Goal: Task Accomplishment & Management: Complete application form

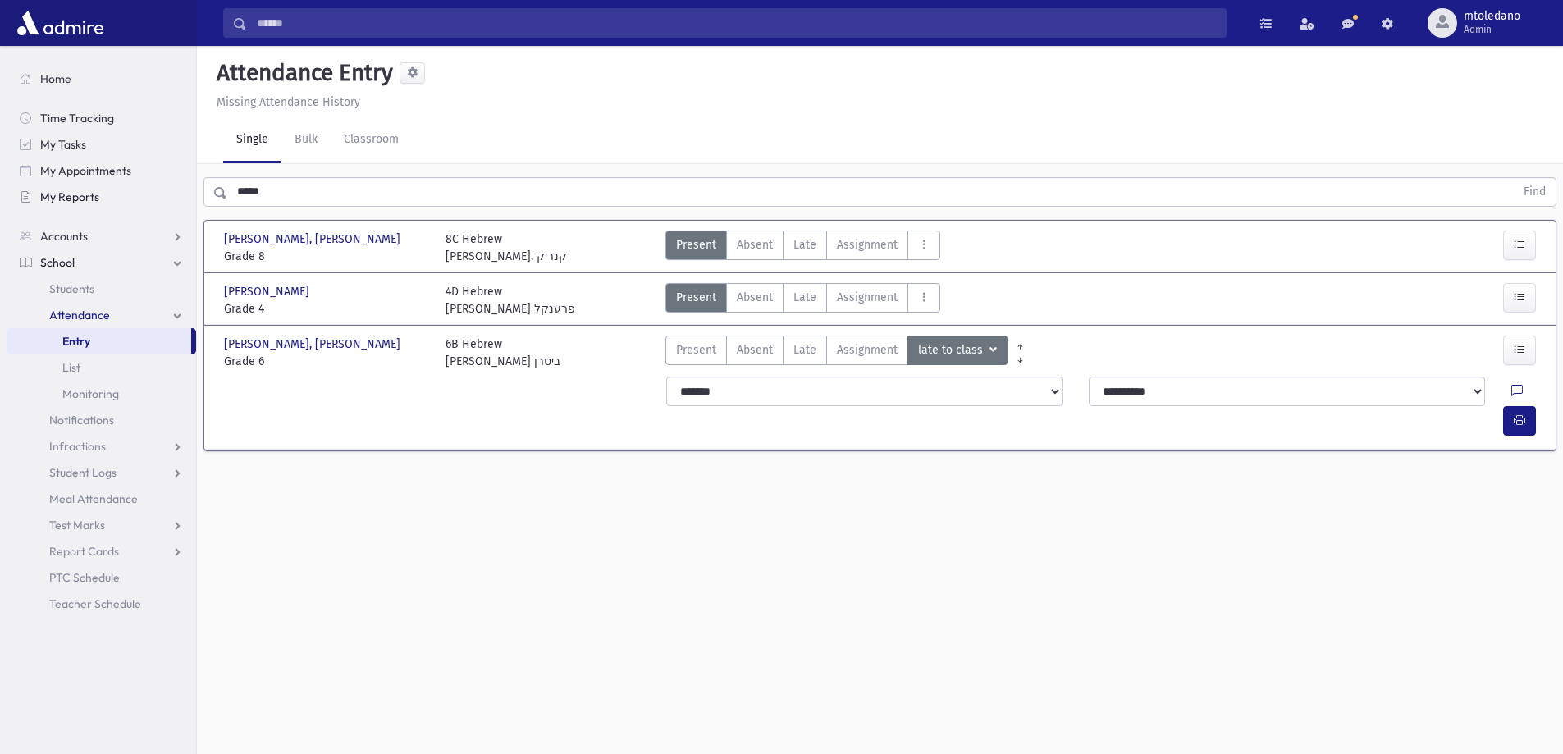
drag, startPoint x: 299, startPoint y: 186, endPoint x: 15, endPoint y: 185, distance: 283.9
click at [15, 185] on div "Search Results All Accounts" at bounding box center [781, 395] width 1563 height 791
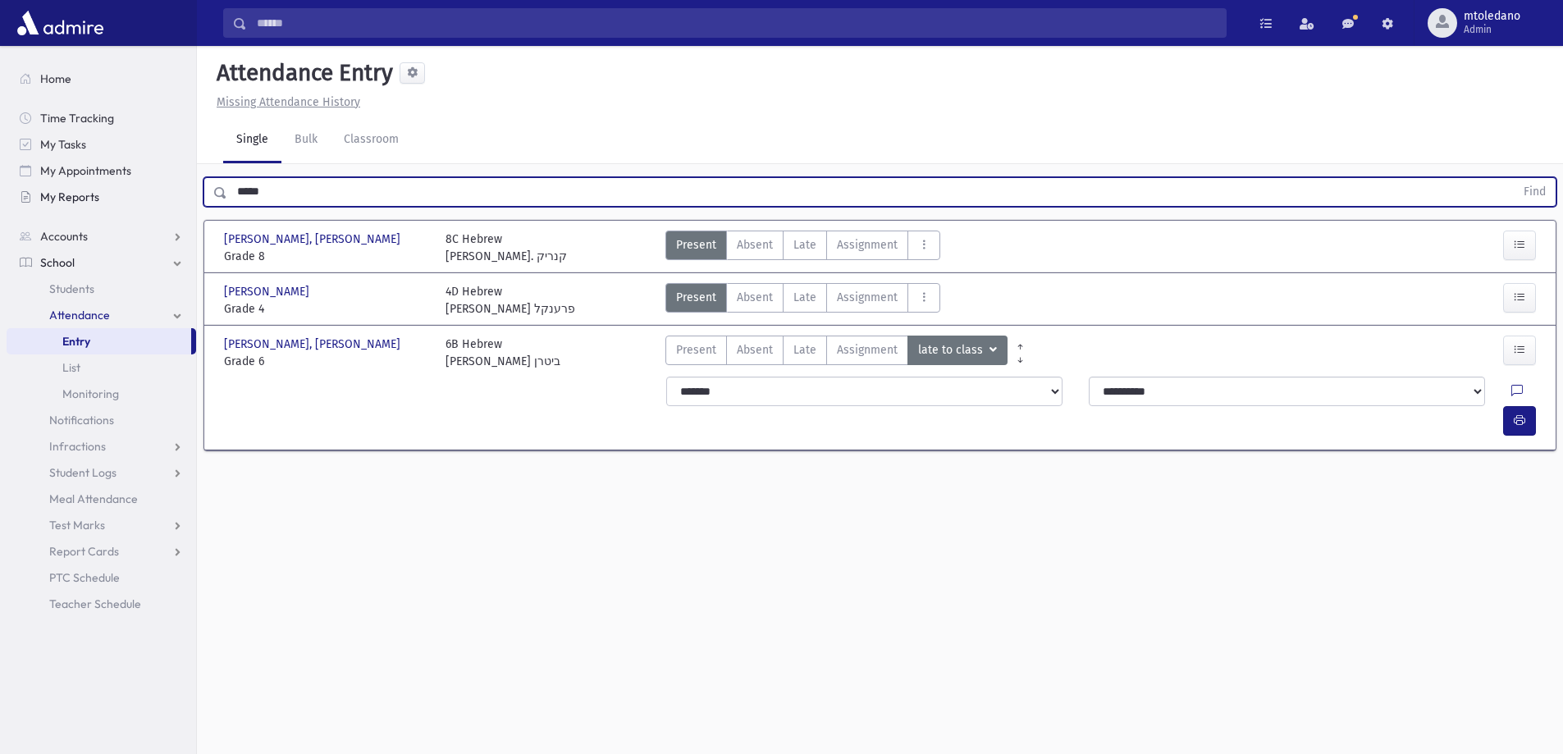
click at [1514, 178] on button "Find" at bounding box center [1535, 192] width 42 height 28
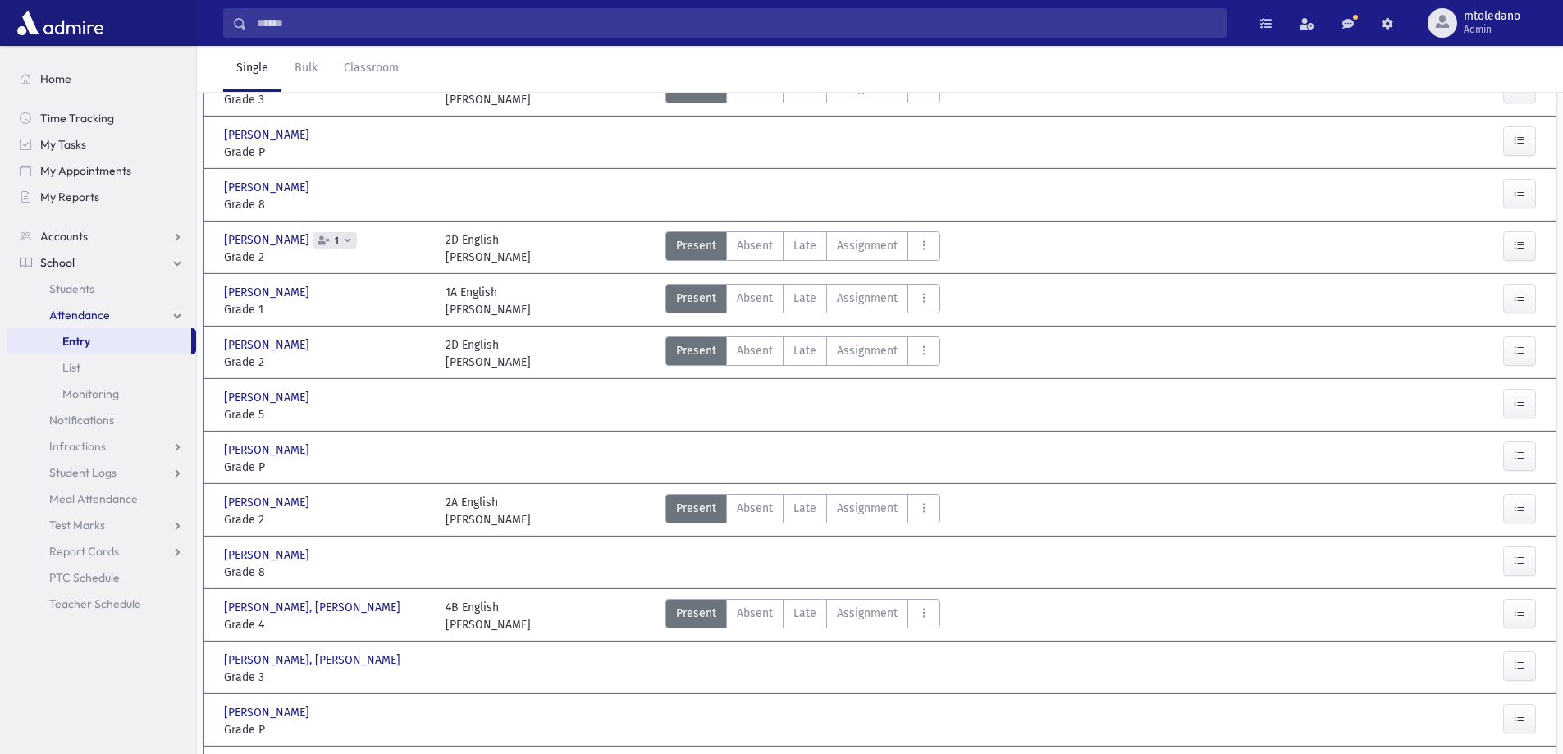
scroll to position [328, 0]
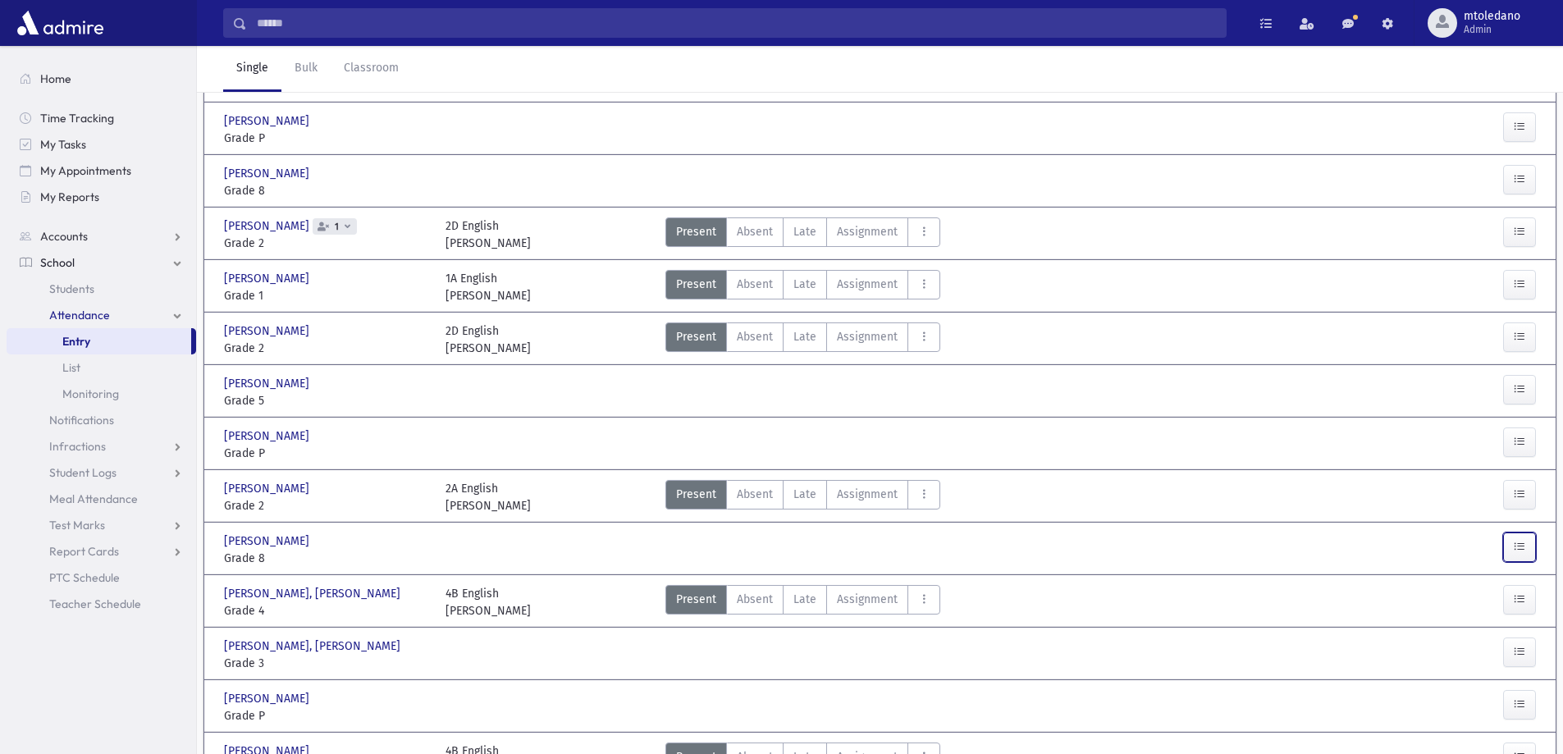
click at [1508, 546] on button "button" at bounding box center [1519, 548] width 33 height 30
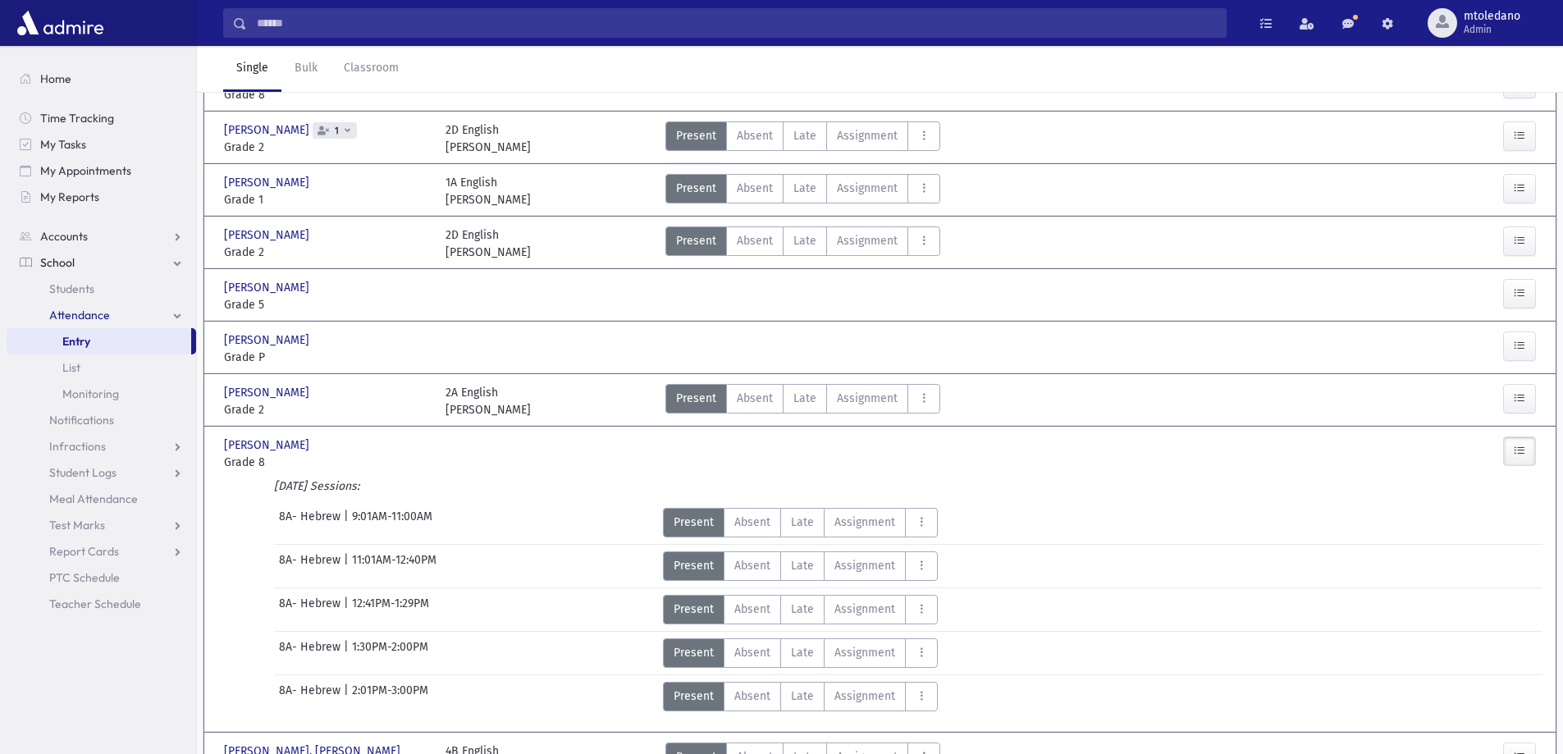
scroll to position [574, 0]
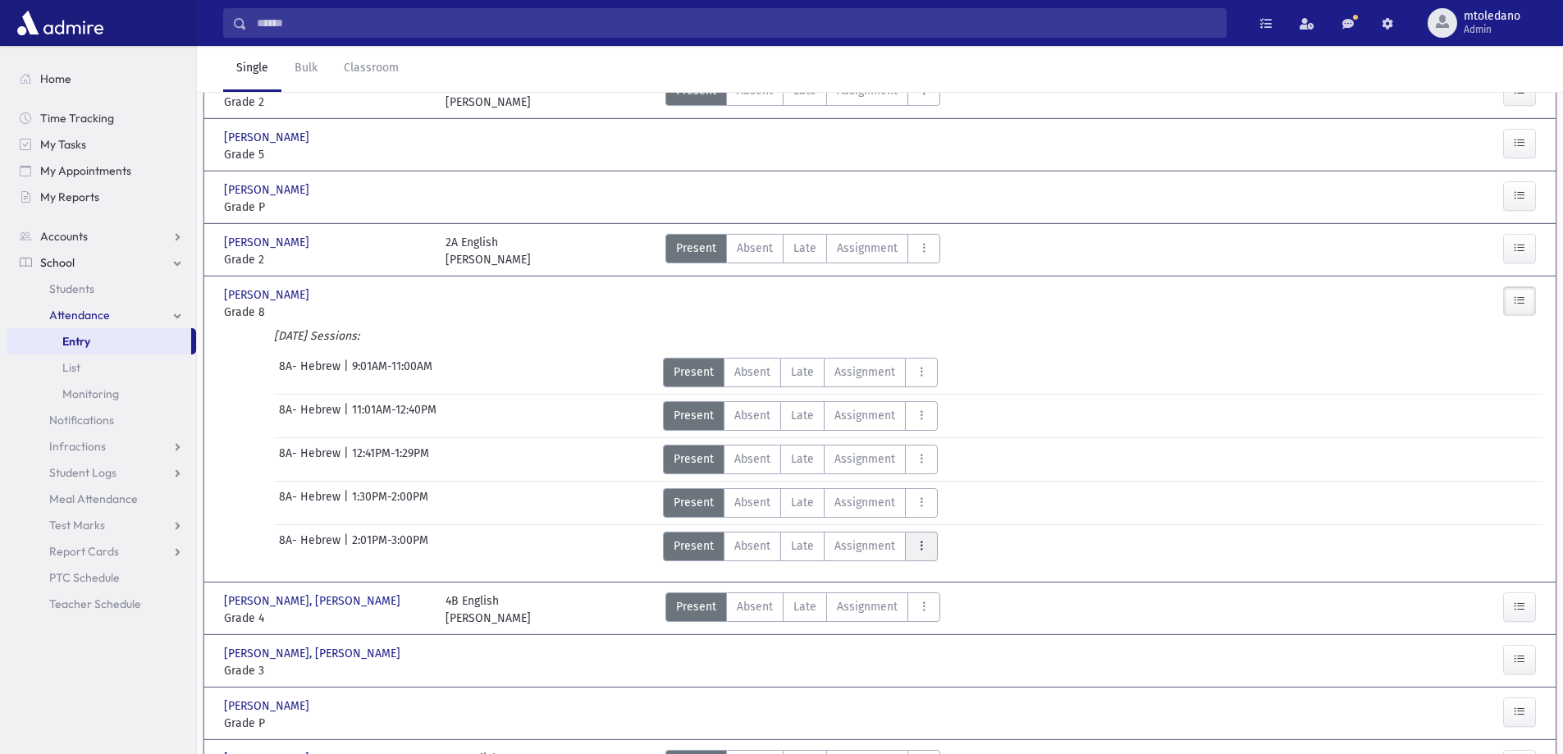
click at [917, 551] on icon "AttTypes" at bounding box center [921, 547] width 11 height 14
click at [963, 335] on class"] "late to class late to class" at bounding box center [981, 325] width 152 height 30
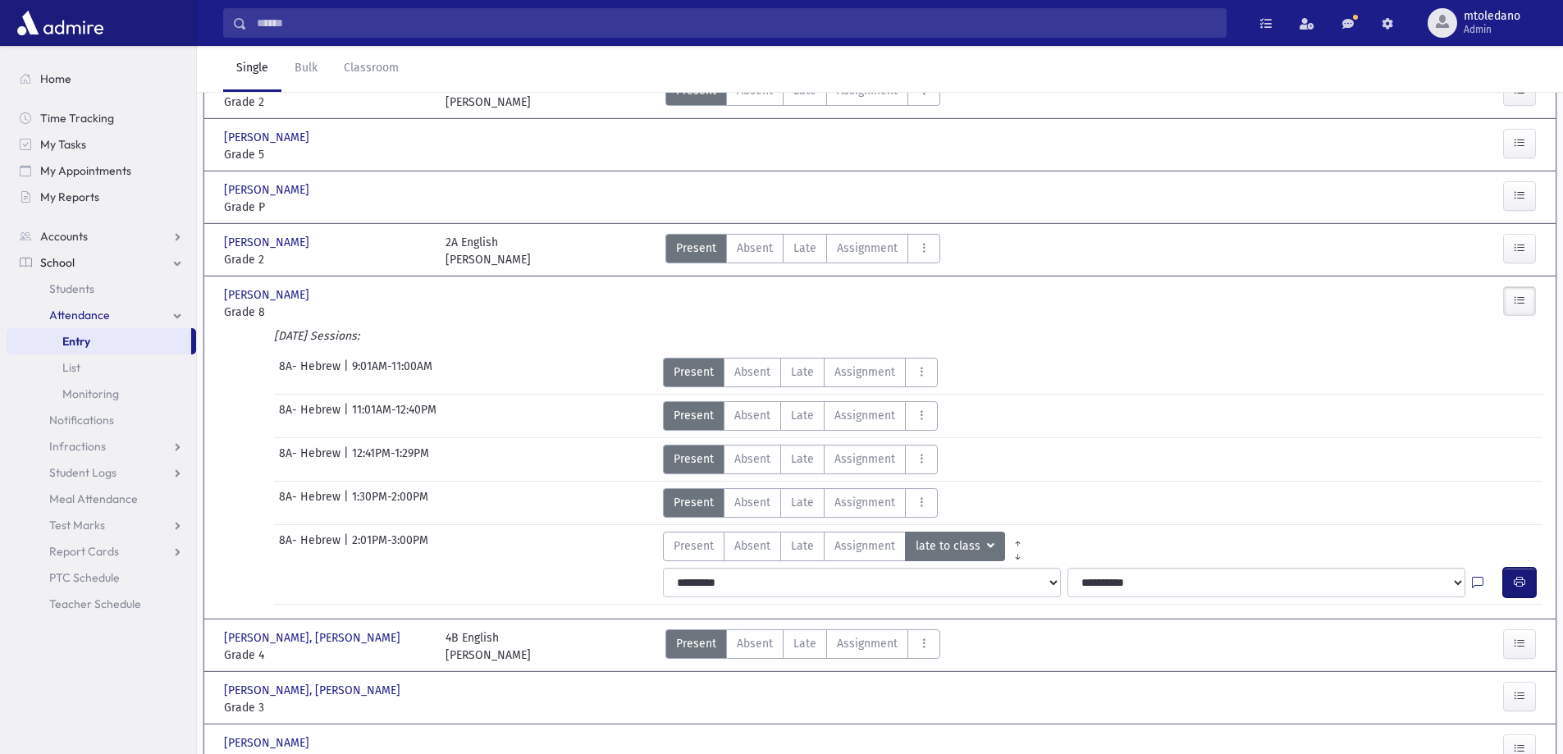
click at [1503, 586] on button "button" at bounding box center [1519, 583] width 33 height 30
drag, startPoint x: 278, startPoint y: 190, endPoint x: -149, endPoint y: 153, distance: 428.4
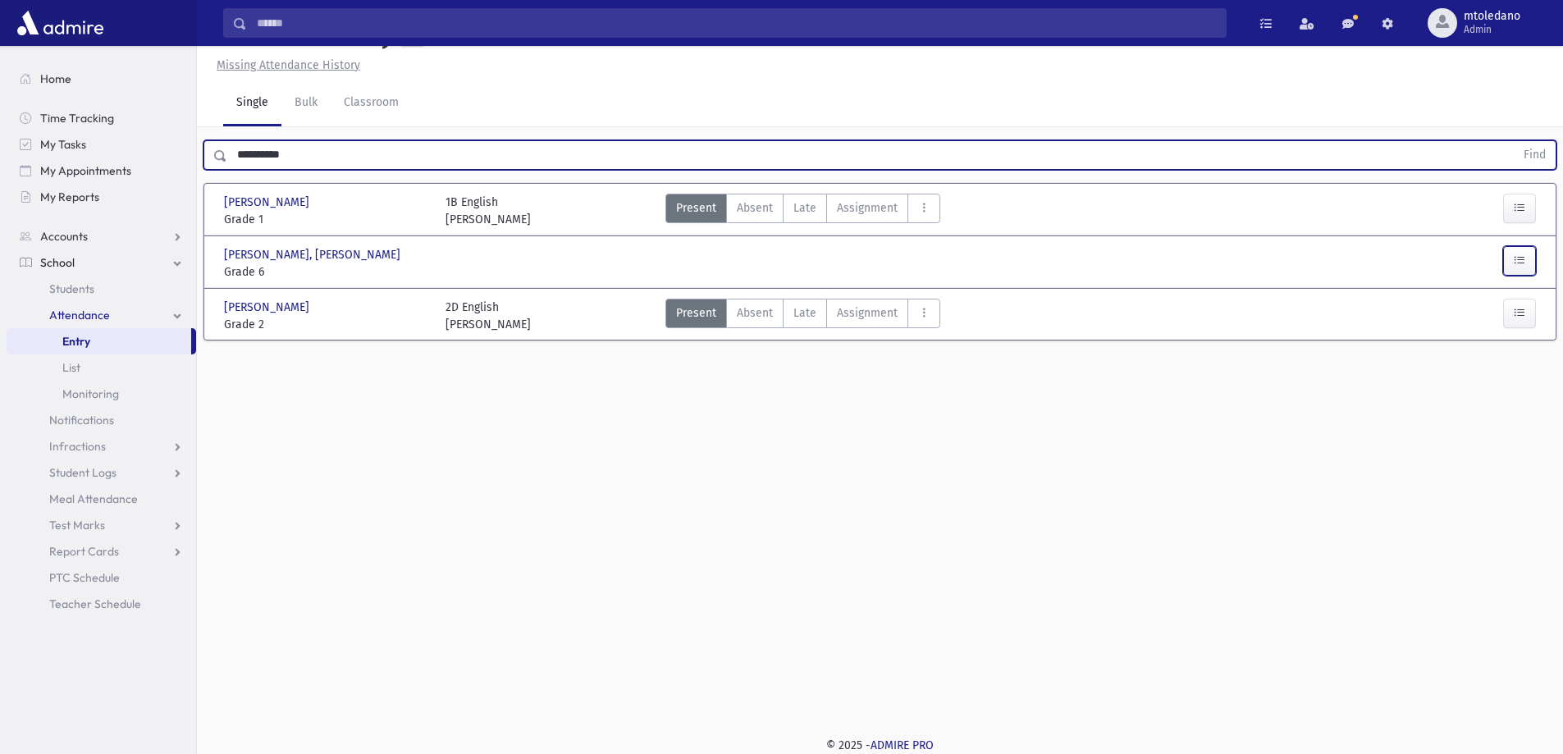
click at [1522, 268] on icon "button" at bounding box center [1519, 261] width 11 height 14
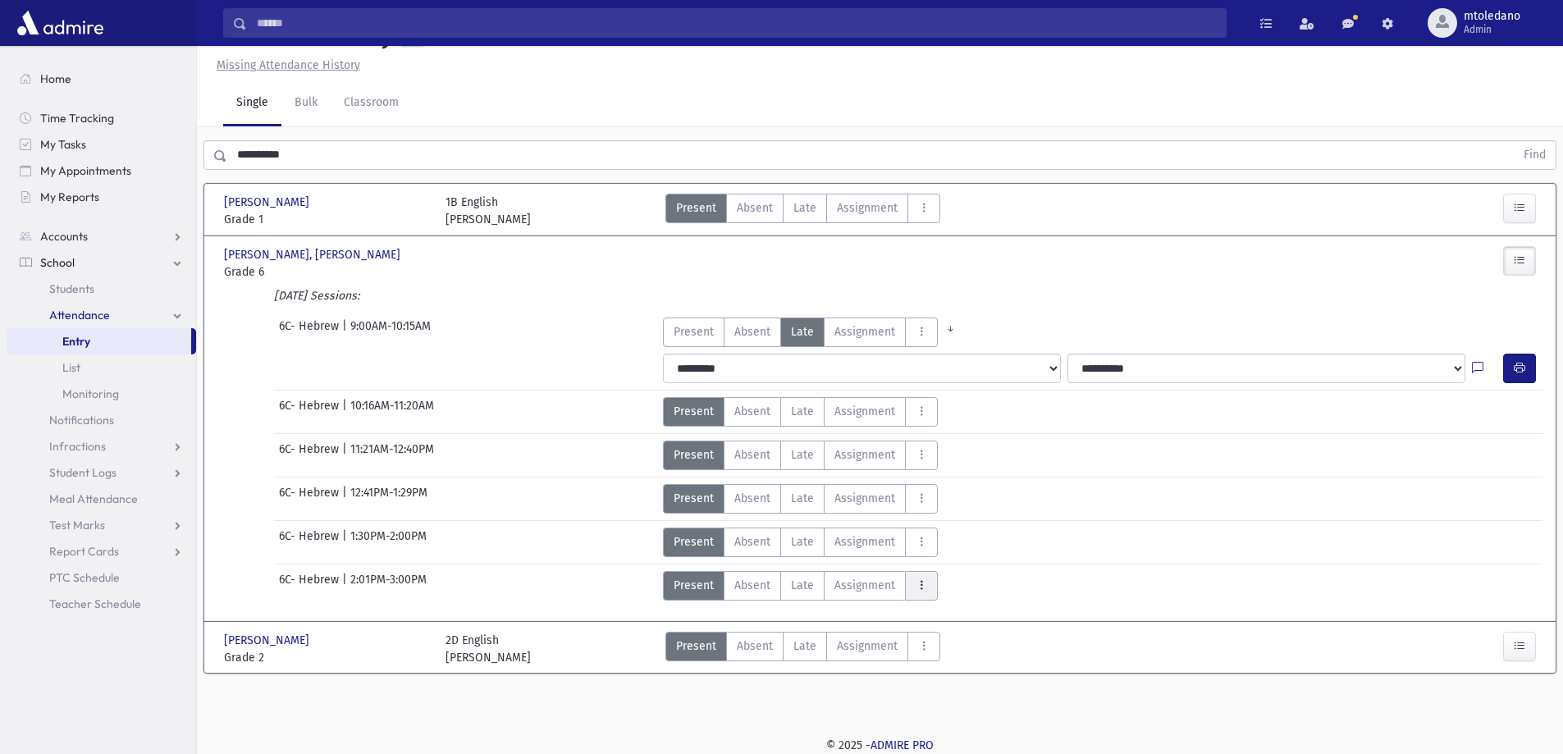
click at [917, 593] on icon "AttTypes" at bounding box center [921, 586] width 11 height 14
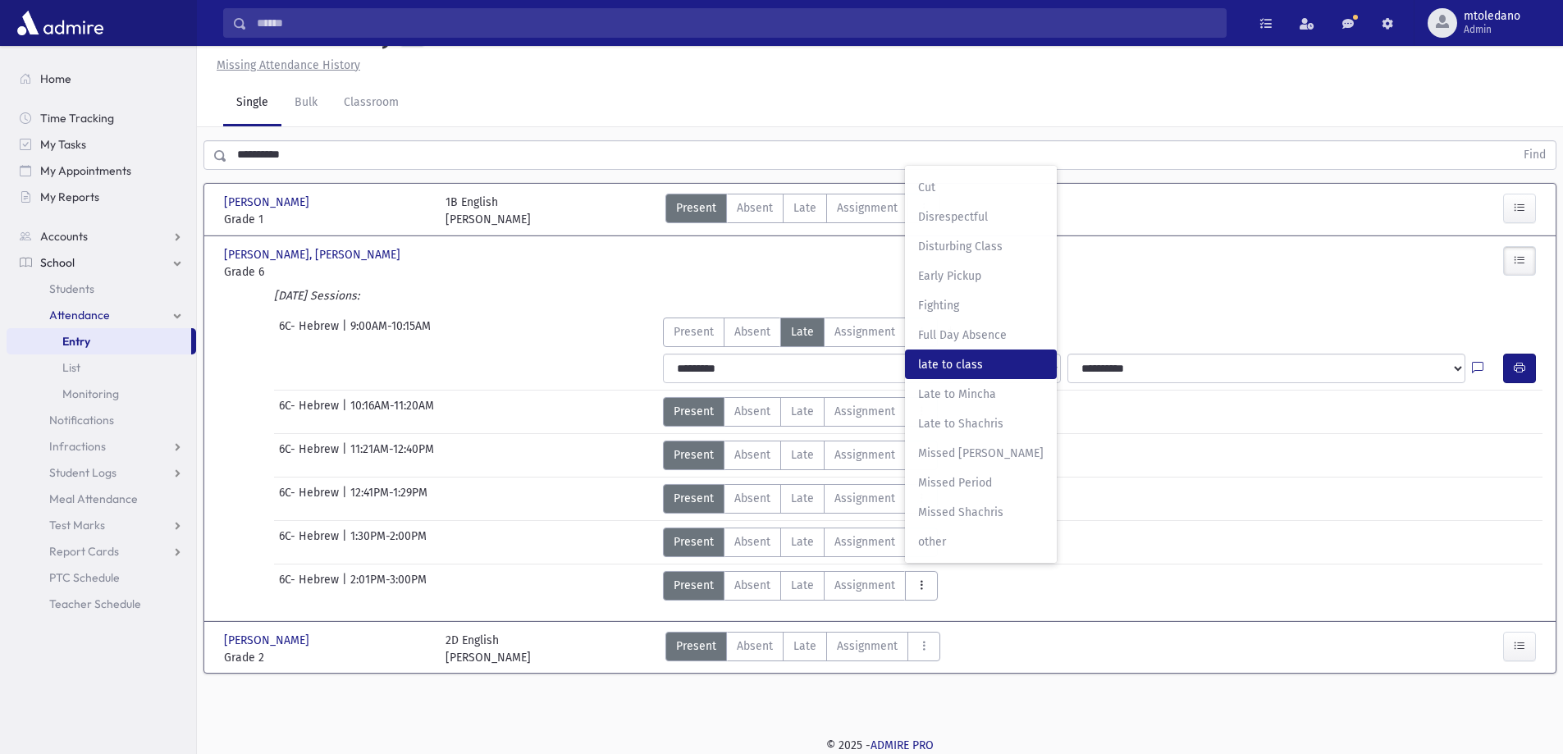
click at [955, 373] on span "late to class" at bounding box center [981, 364] width 126 height 17
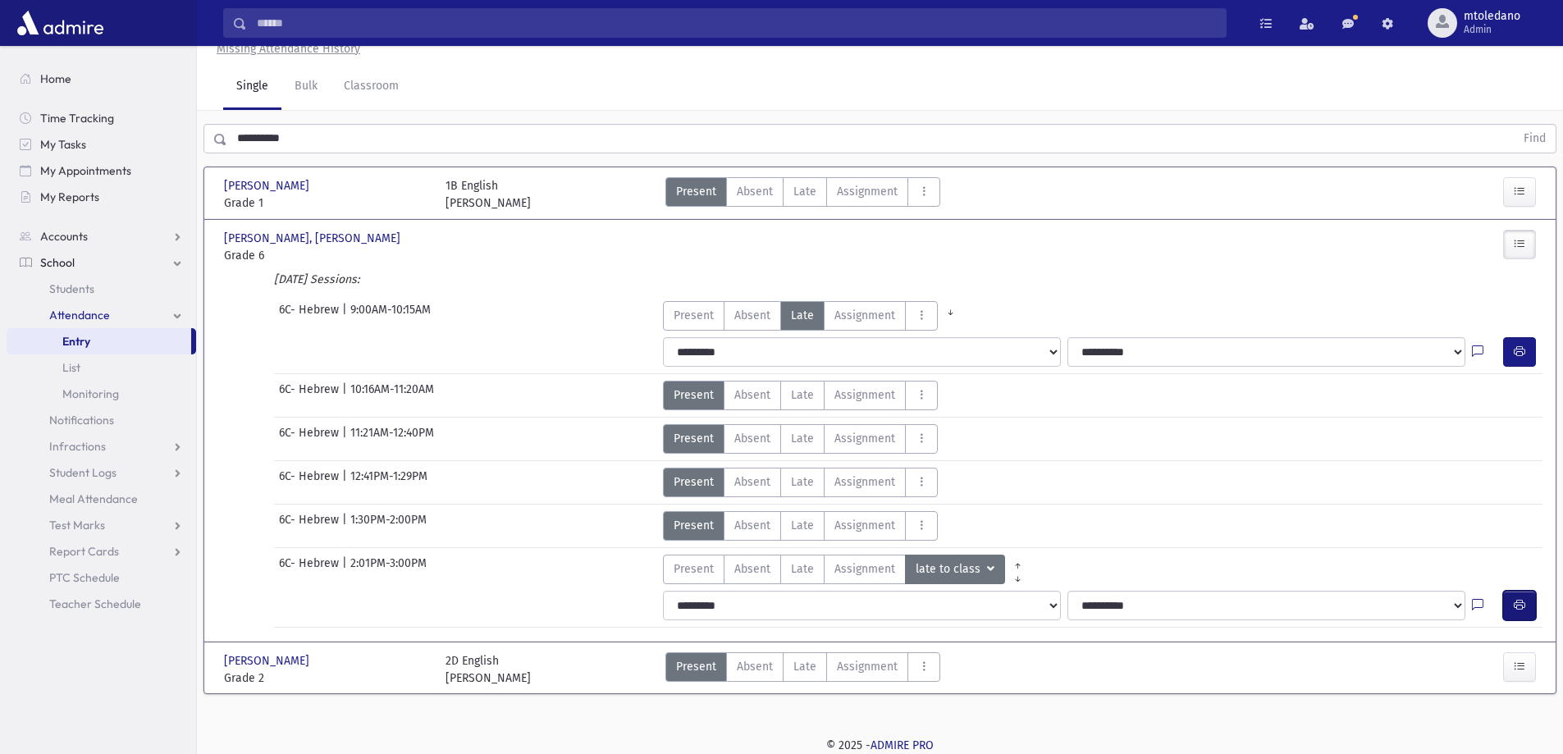
click at [1516, 612] on icon "button" at bounding box center [1519, 605] width 11 height 14
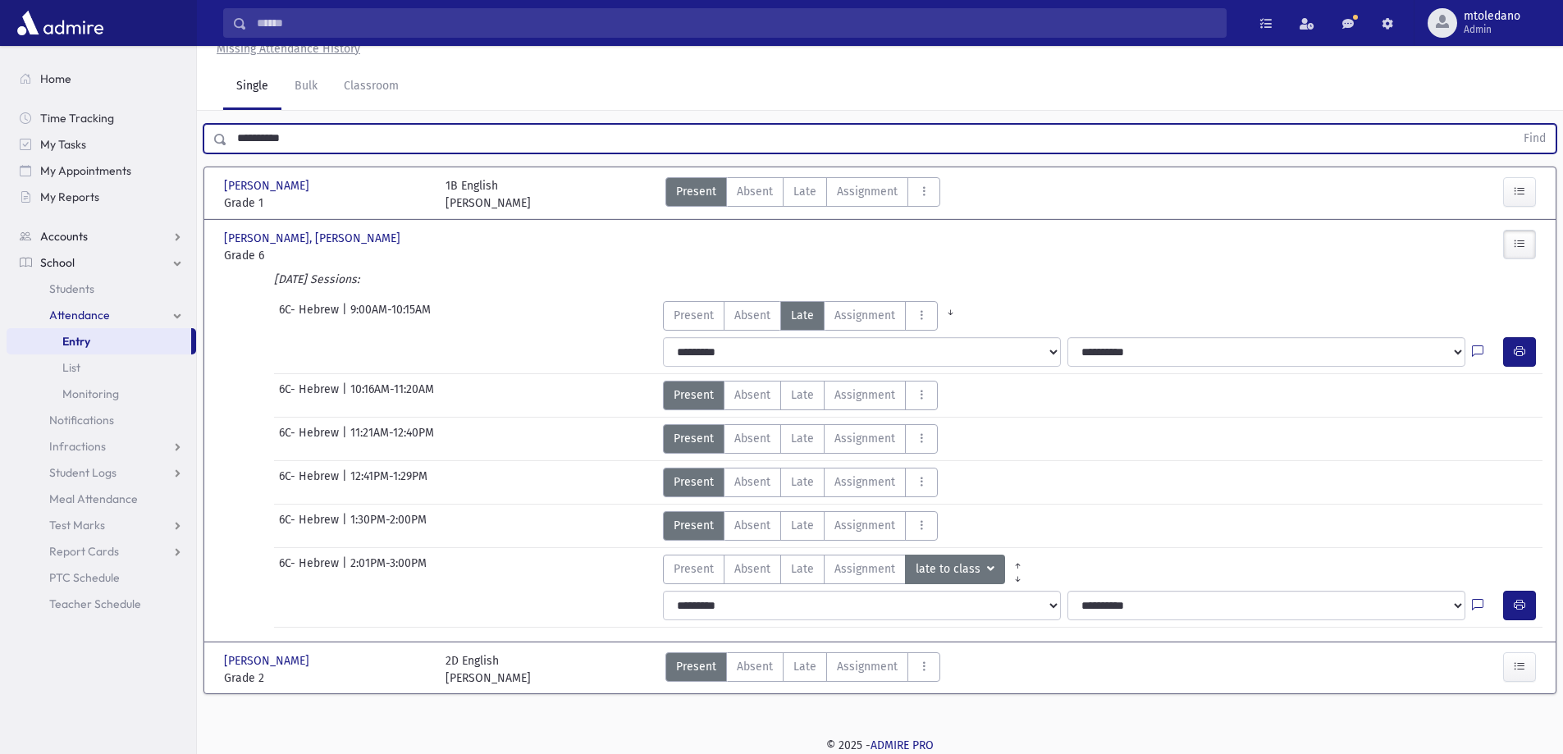
drag, startPoint x: 309, startPoint y: 199, endPoint x: 64, endPoint y: 227, distance: 246.1
click at [64, 227] on div "Search Results All Accounts" at bounding box center [781, 351] width 1563 height 808
click at [1514, 125] on button "Find" at bounding box center [1535, 139] width 42 height 28
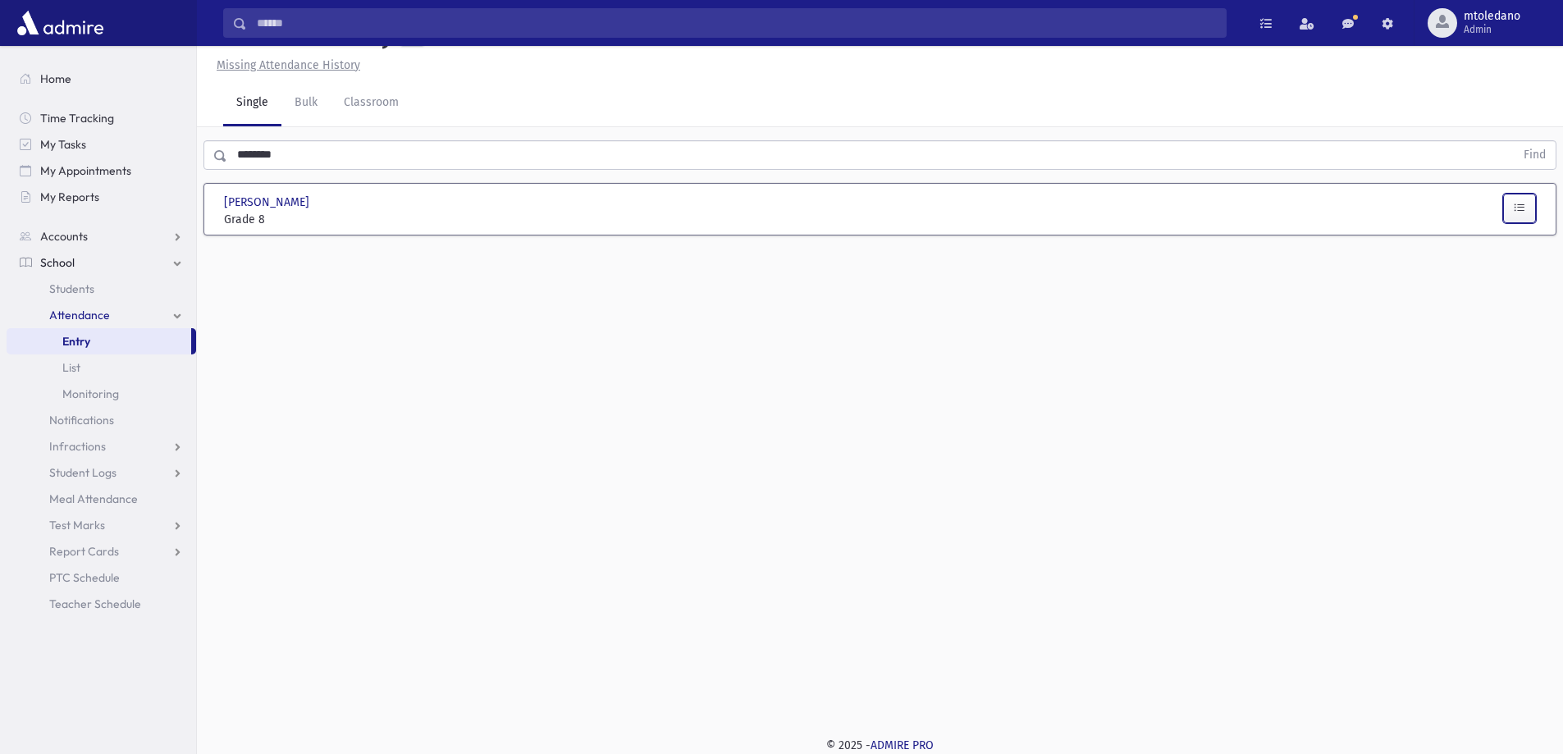
click at [1517, 223] on button "button" at bounding box center [1519, 209] width 33 height 30
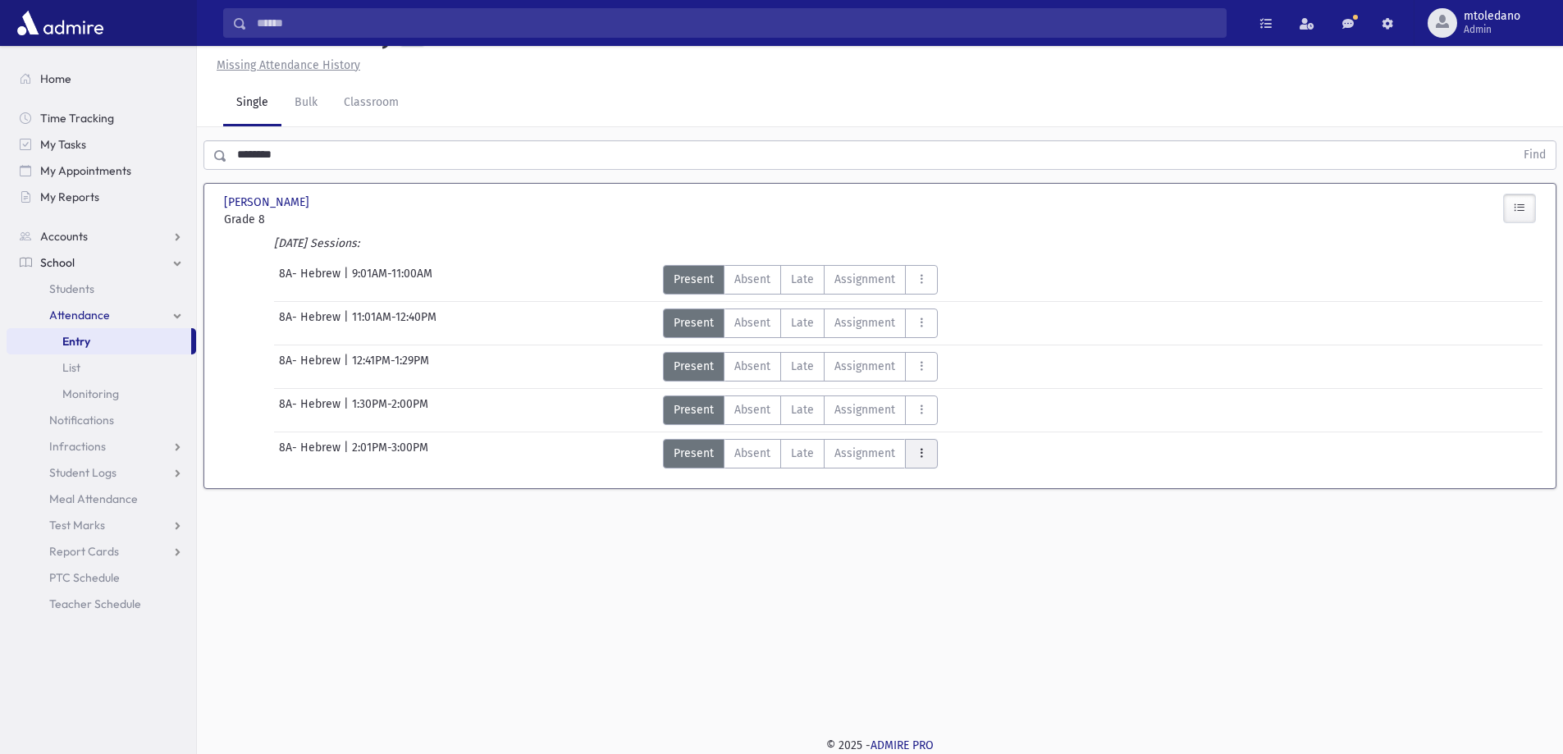
click at [929, 469] on button "AttTypes" at bounding box center [921, 454] width 33 height 30
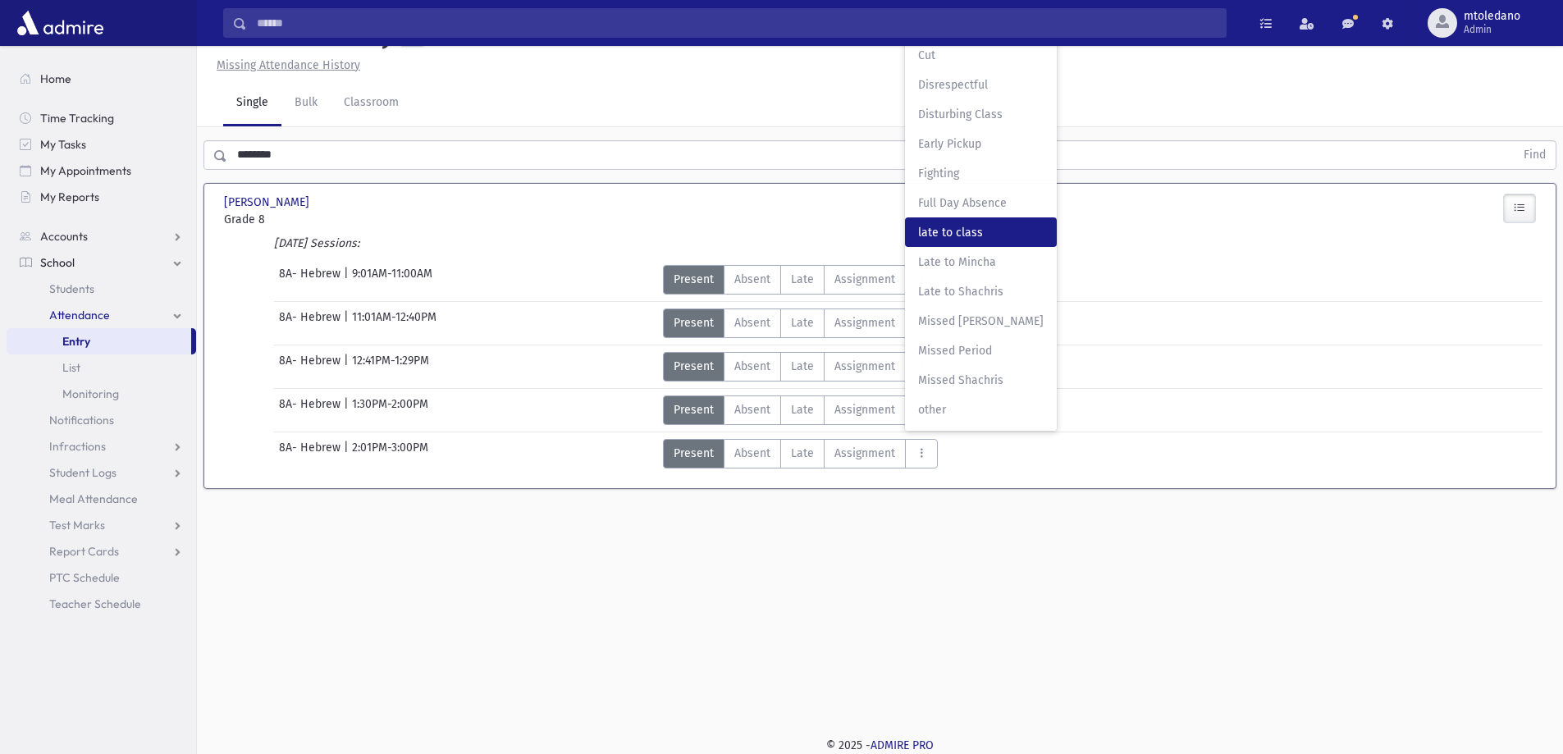
click at [980, 241] on span "late to class" at bounding box center [981, 232] width 126 height 17
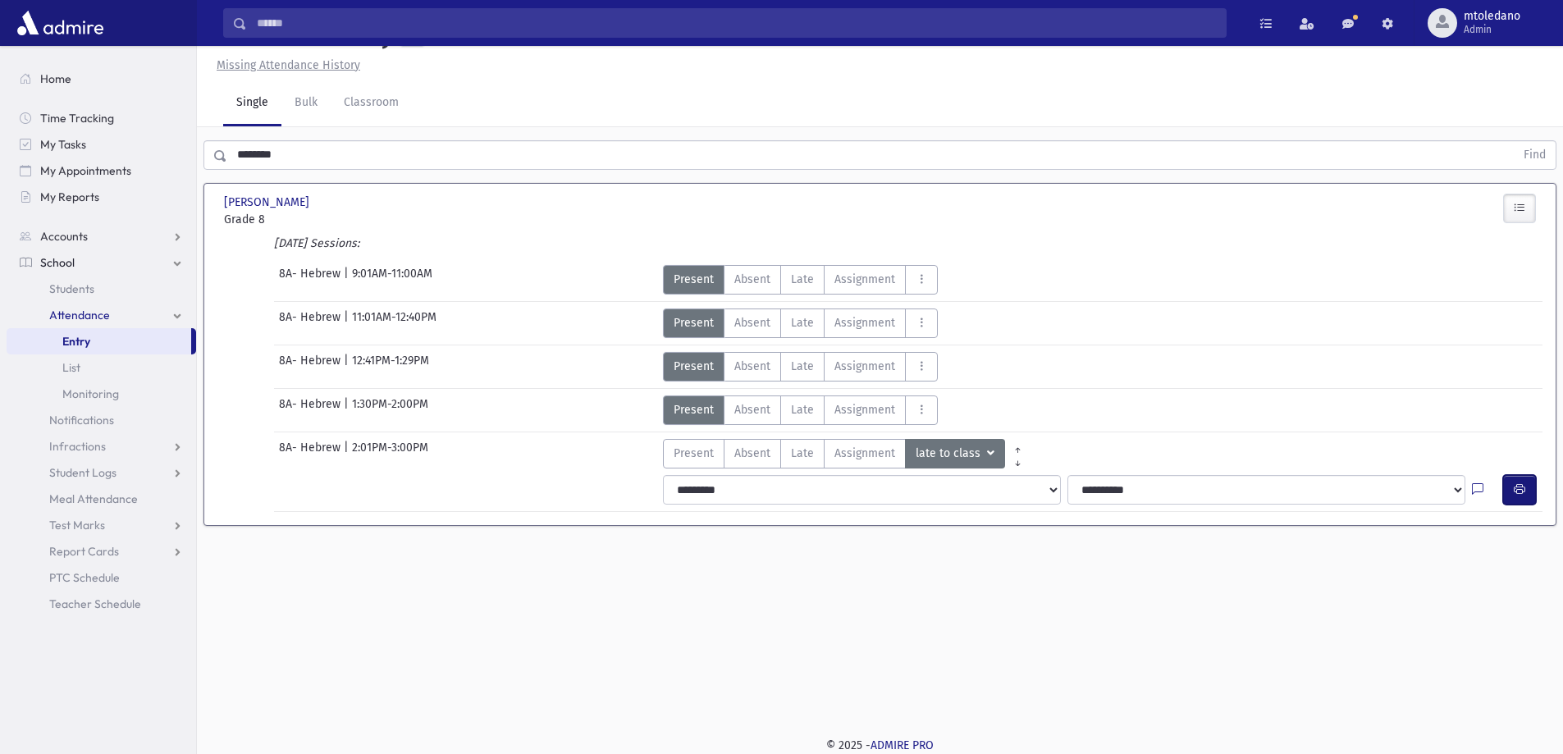
click at [1517, 496] on icon "button" at bounding box center [1519, 490] width 11 height 14
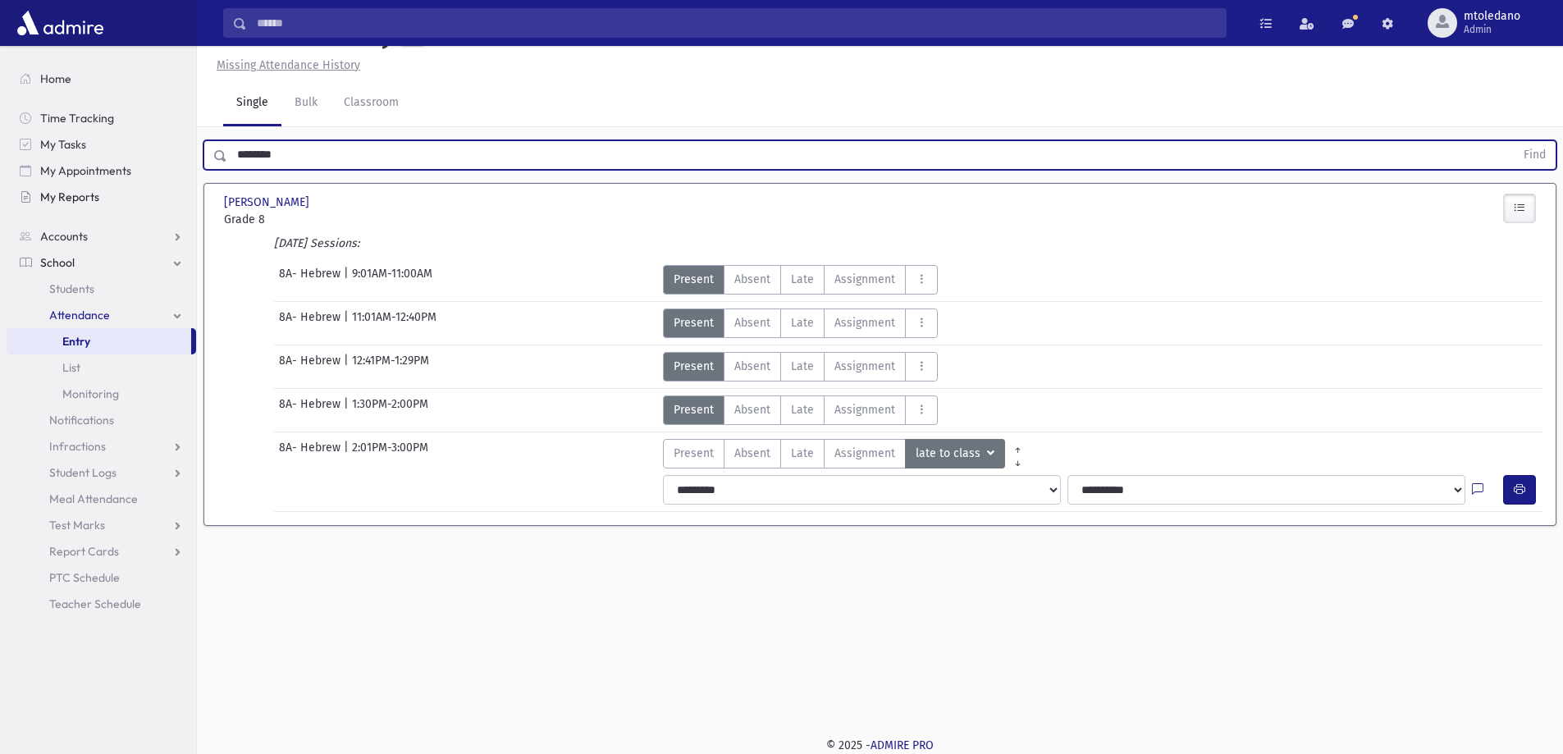
drag, startPoint x: 308, startPoint y: 197, endPoint x: 90, endPoint y: 196, distance: 217.5
click at [111, 189] on div "Search Results All Accounts" at bounding box center [781, 358] width 1563 height 791
click at [1514, 141] on button "Find" at bounding box center [1535, 155] width 42 height 28
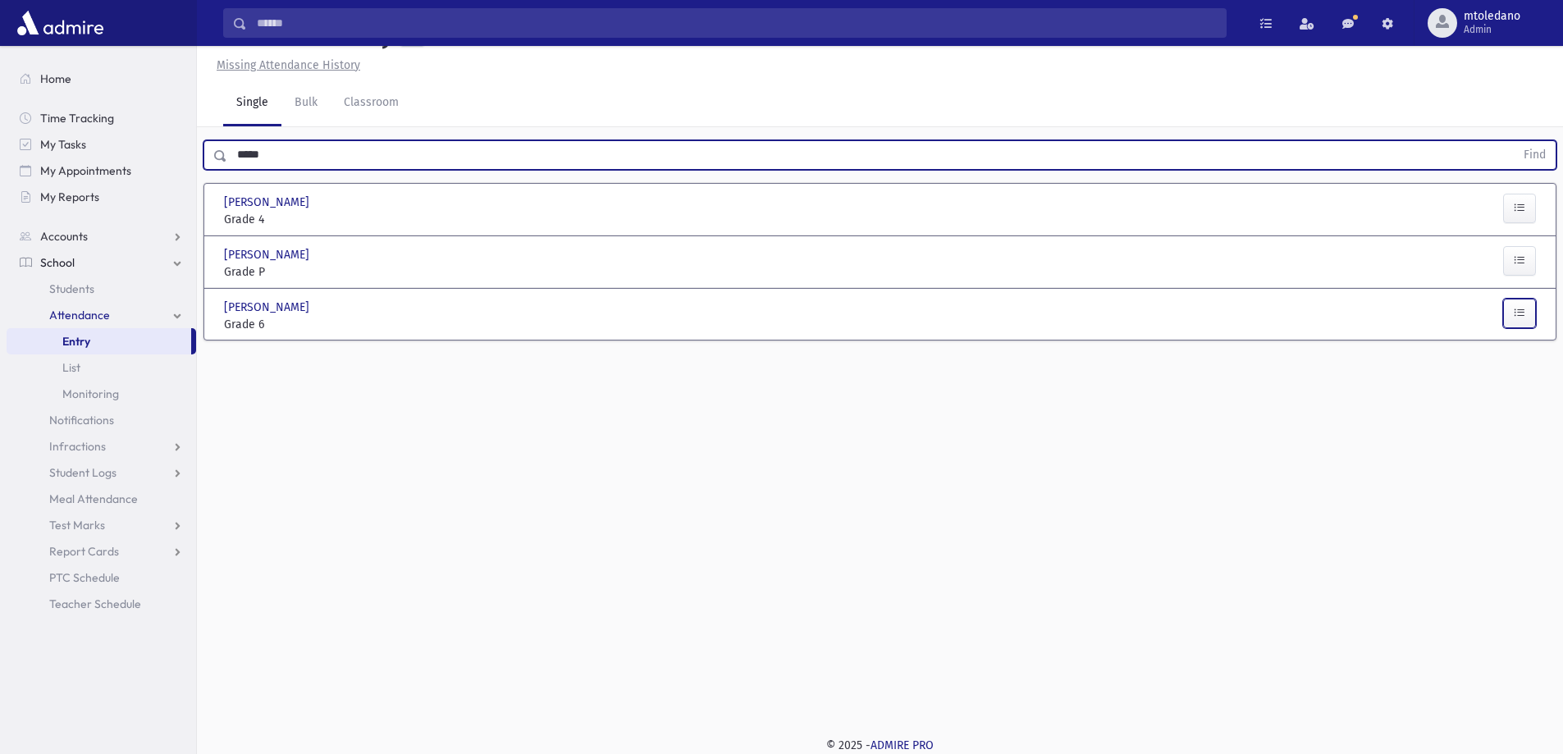
click at [1524, 320] on icon "button" at bounding box center [1519, 313] width 11 height 14
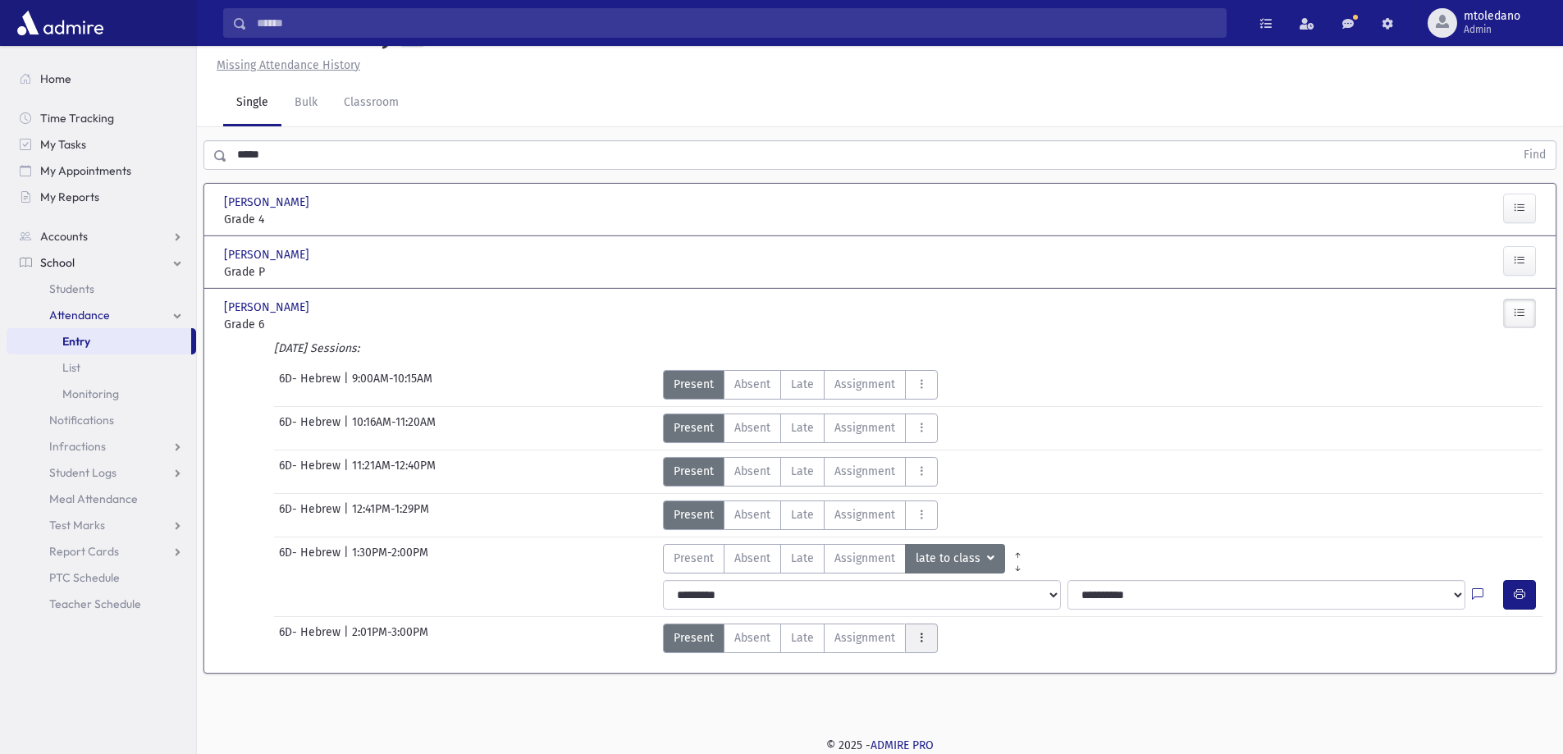
click at [925, 631] on button "AttTypes" at bounding box center [921, 639] width 33 height 30
click at [966, 426] on class"] "late to class late to class" at bounding box center [981, 417] width 152 height 30
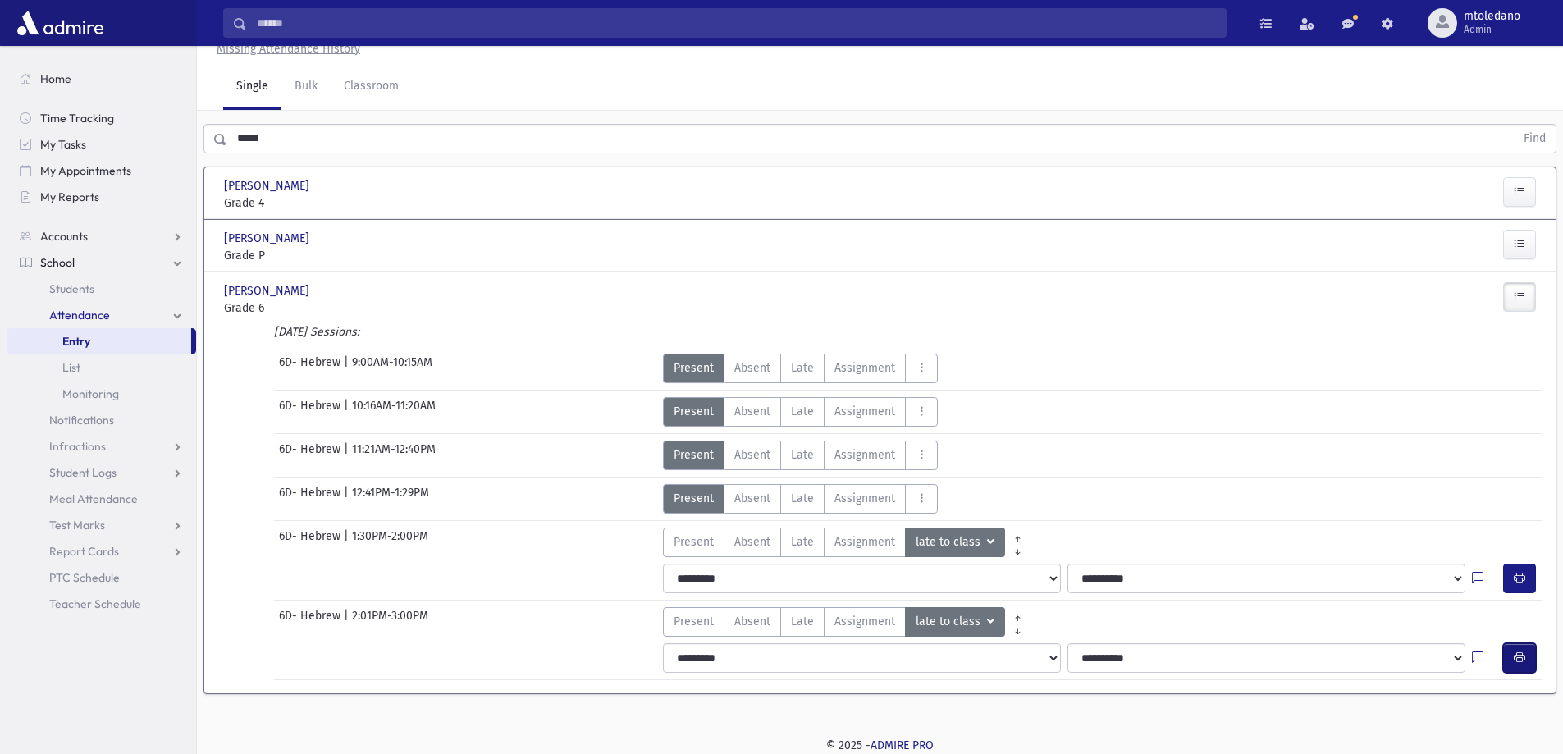
click at [1520, 665] on button "button" at bounding box center [1519, 658] width 33 height 30
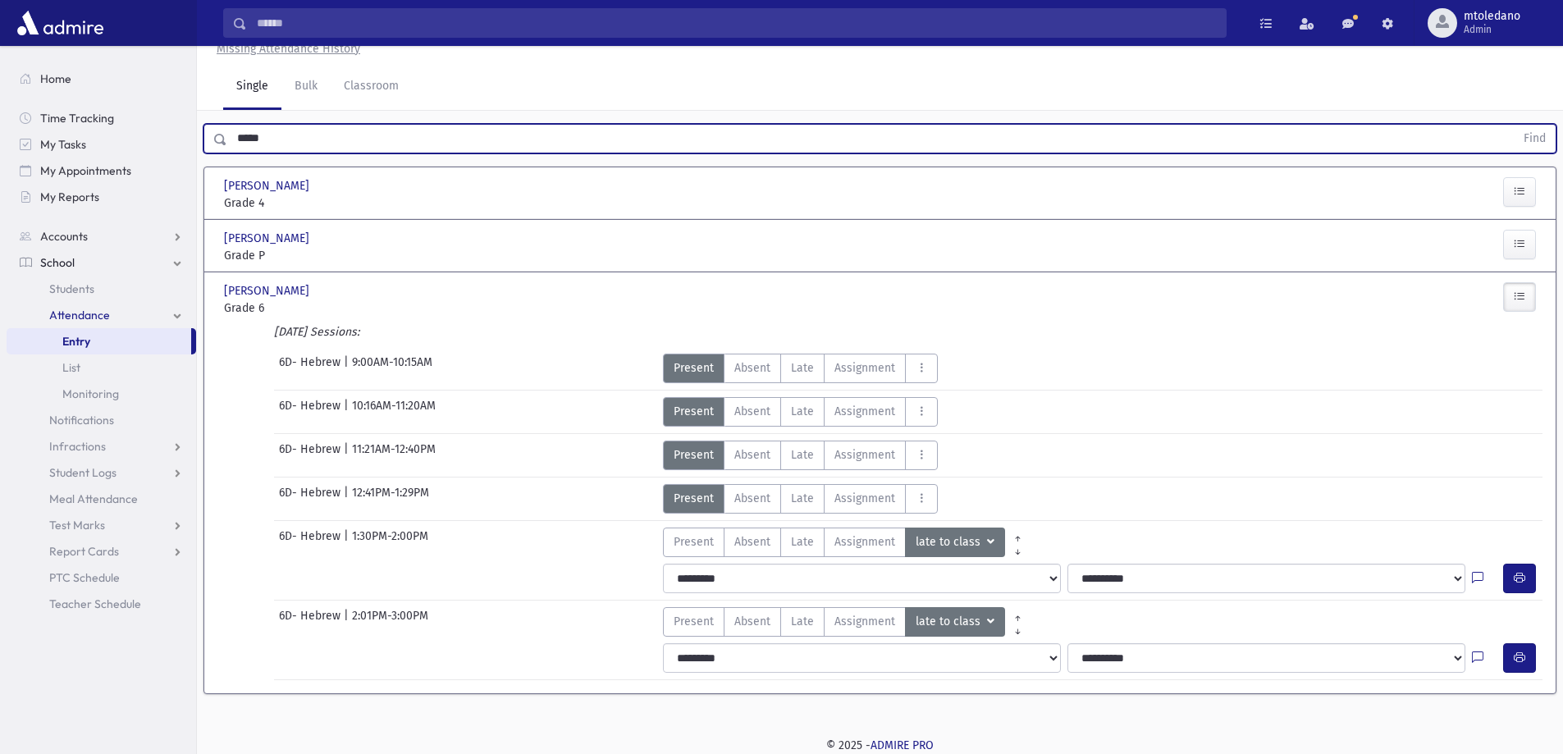
drag, startPoint x: 296, startPoint y: 178, endPoint x: 0, endPoint y: 171, distance: 296.3
click at [0, 171] on div "Search Results All Accounts" at bounding box center [781, 351] width 1563 height 808
click at [1514, 125] on button "Find" at bounding box center [1535, 139] width 42 height 28
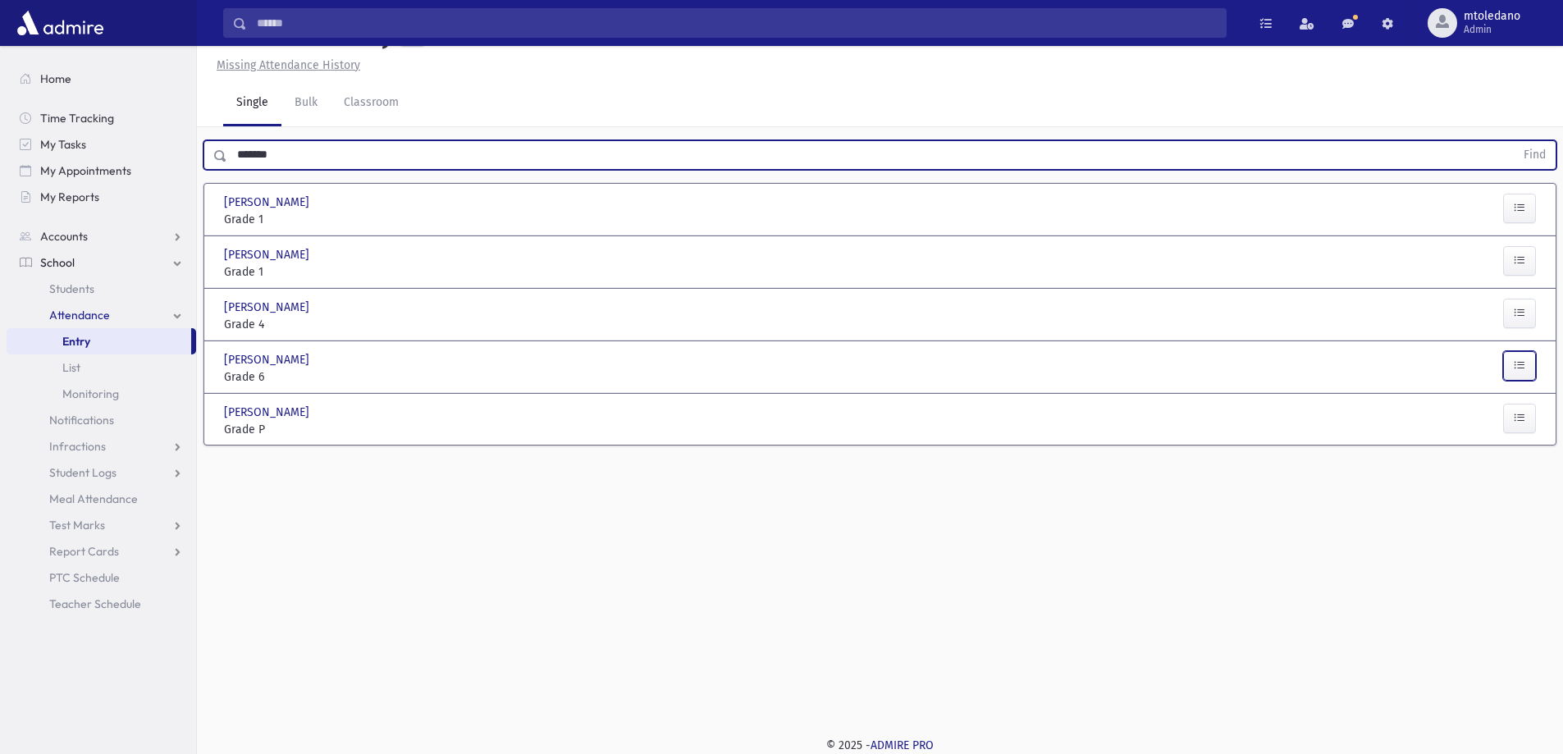
click at [1514, 381] on button "button" at bounding box center [1519, 366] width 33 height 30
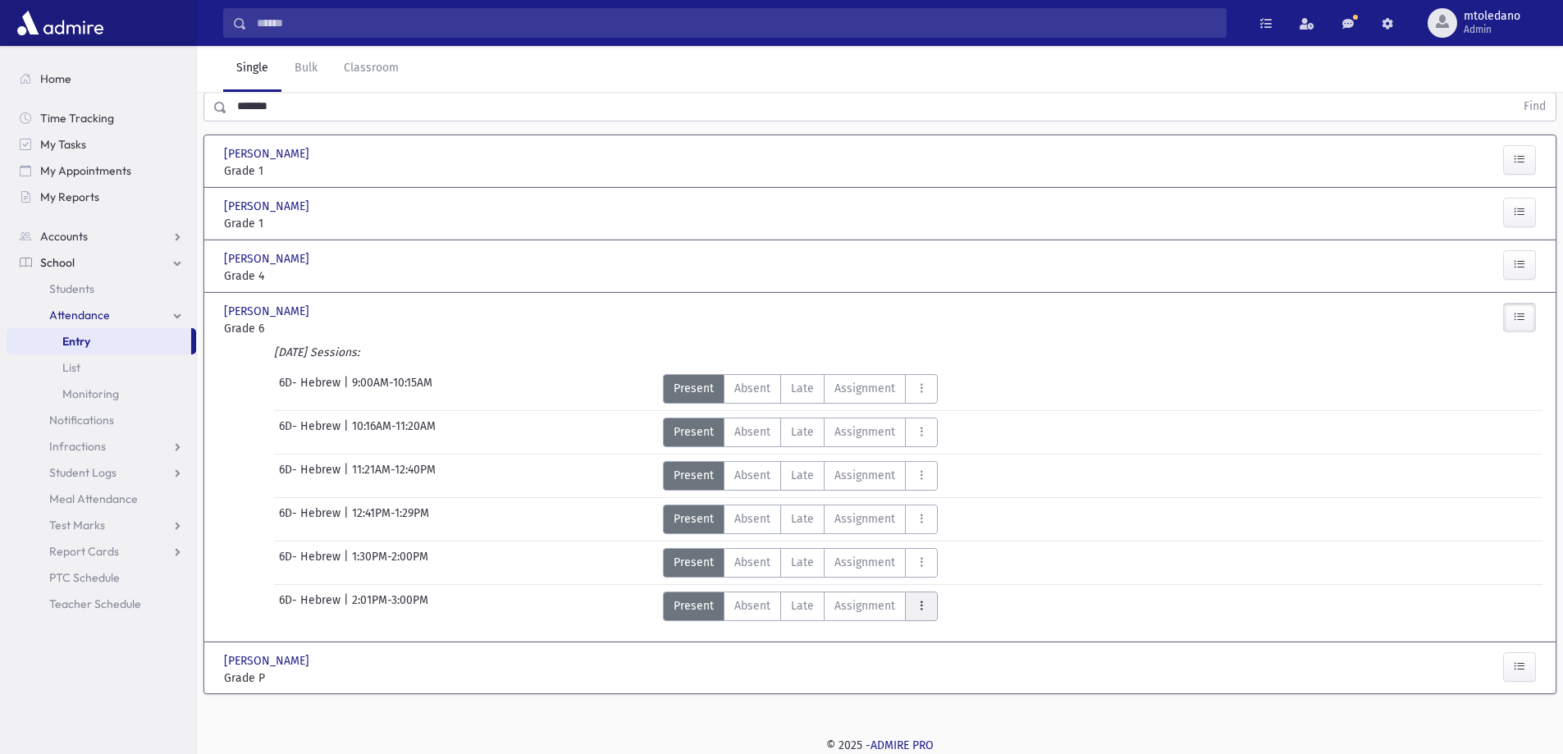
click at [928, 602] on button "AttTypes" at bounding box center [921, 607] width 33 height 30
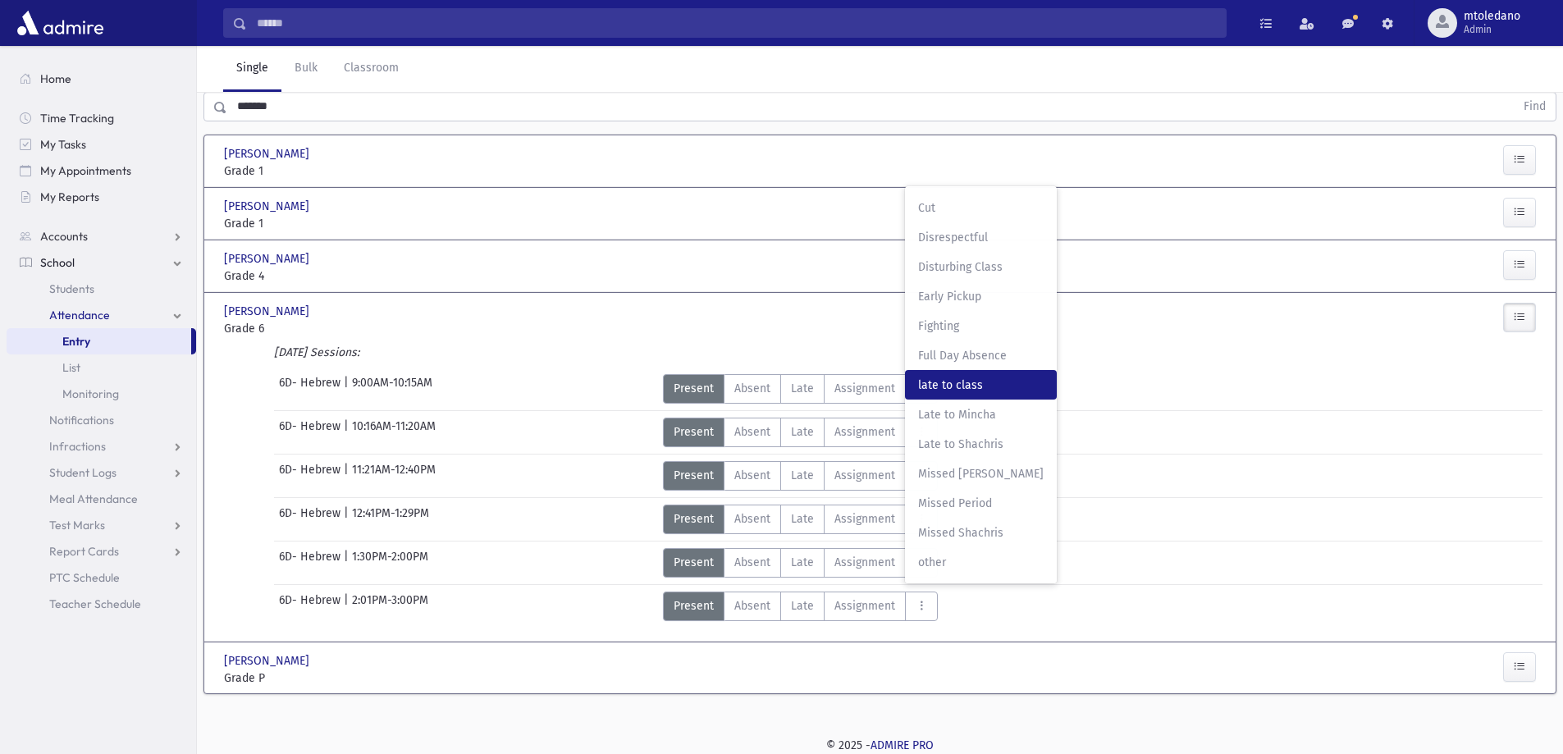
click at [984, 382] on span "late to class" at bounding box center [981, 385] width 126 height 17
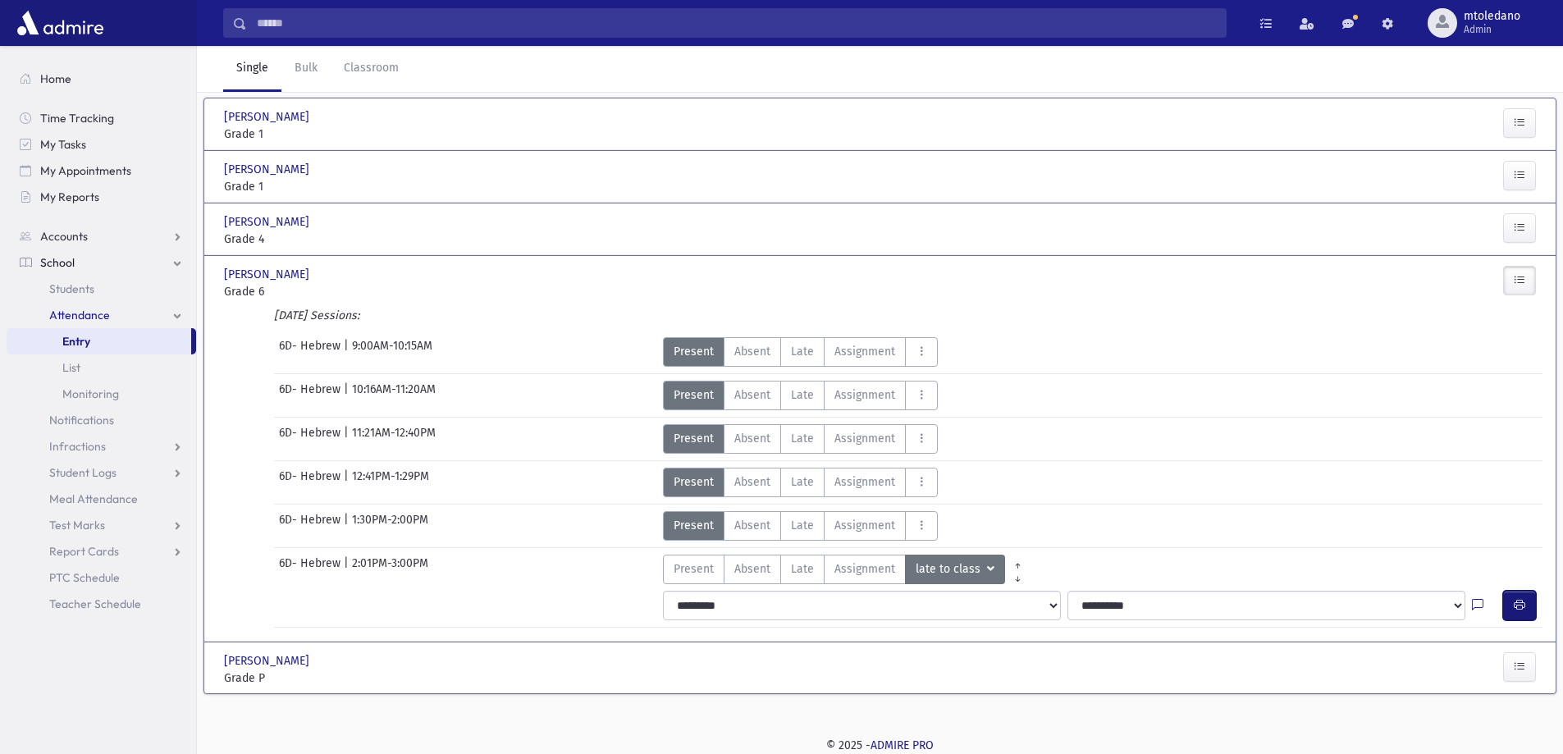
click at [1514, 620] on button "button" at bounding box center [1519, 606] width 33 height 30
drag, startPoint x: 316, startPoint y: 111, endPoint x: 48, endPoint y: 102, distance: 267.7
click at [50, 102] on div "Search Results All Accounts" at bounding box center [781, 316] width 1563 height 876
type input "**********"
click at [1514, 56] on button "Find" at bounding box center [1535, 70] width 42 height 28
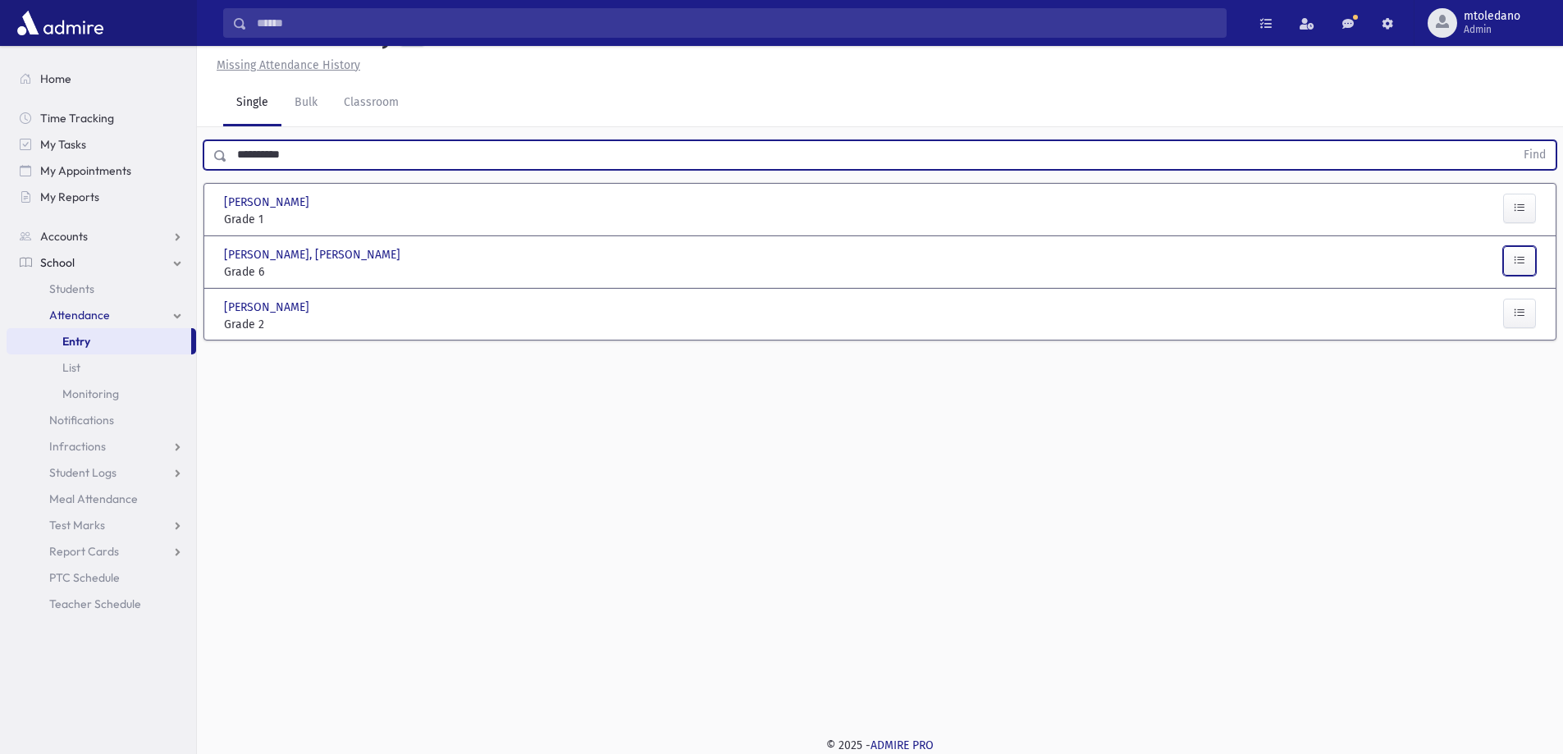
click at [1526, 254] on button "button" at bounding box center [1519, 261] width 33 height 30
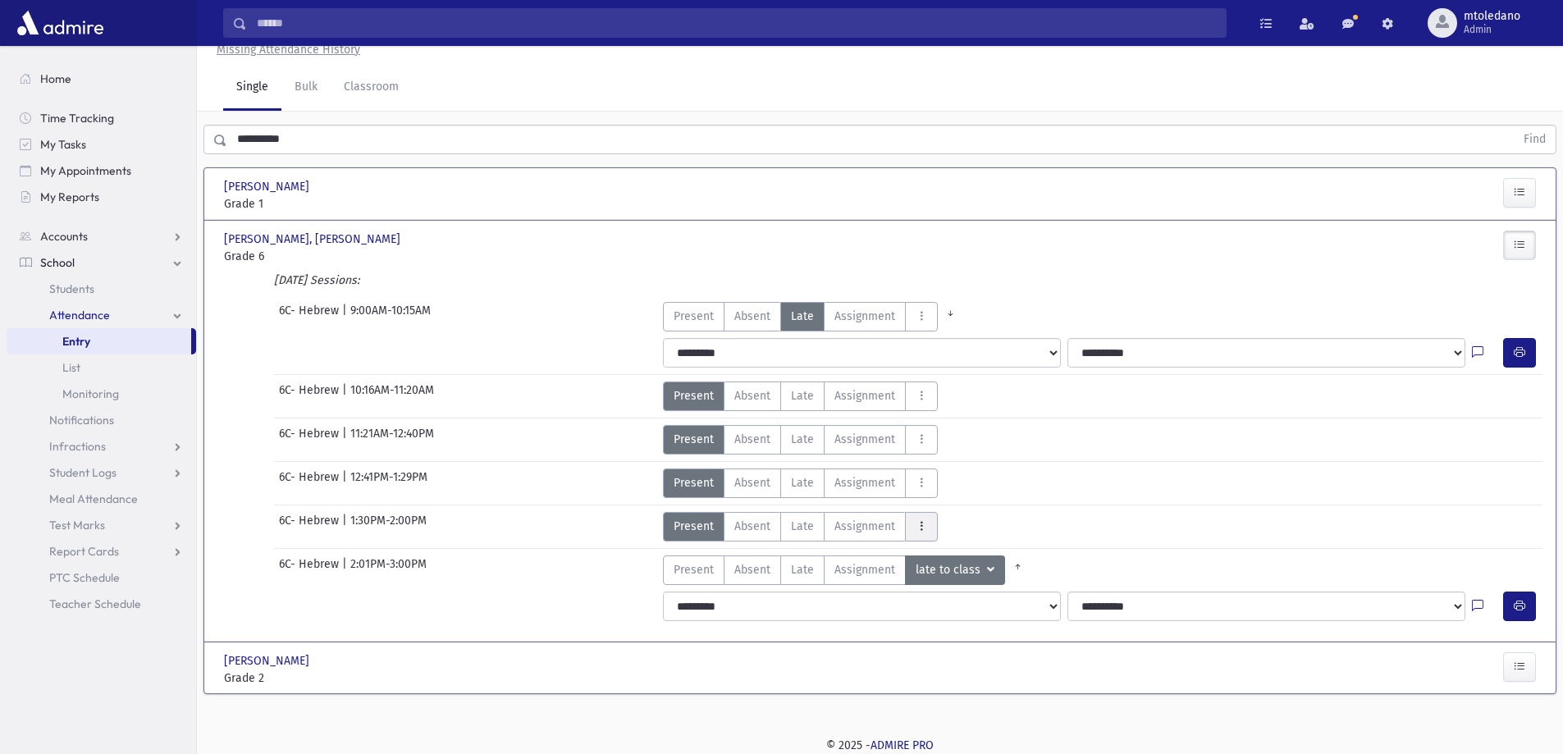
click at [917, 533] on icon "AttTypes" at bounding box center [921, 526] width 11 height 14
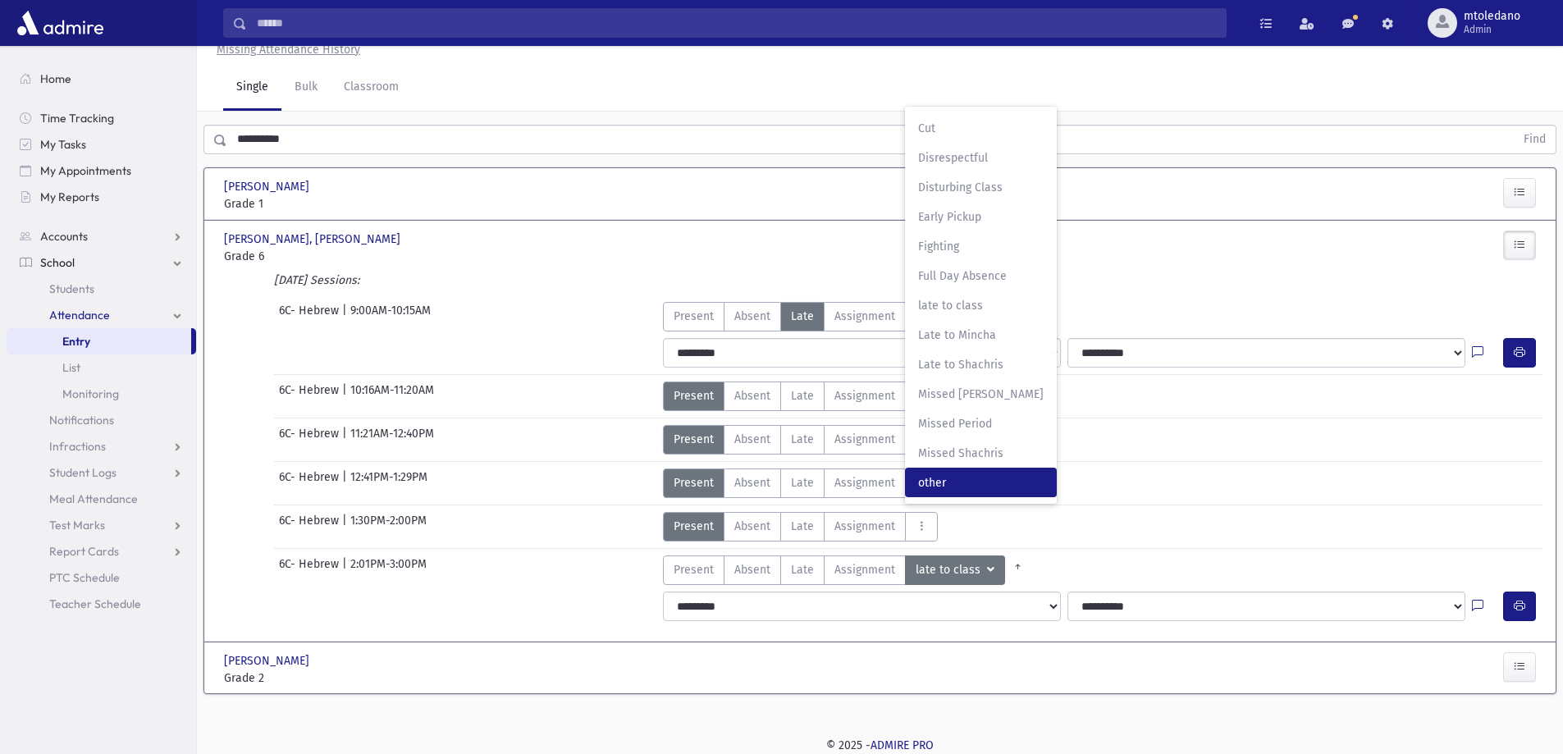
click at [941, 492] on span "other" at bounding box center [981, 482] width 126 height 17
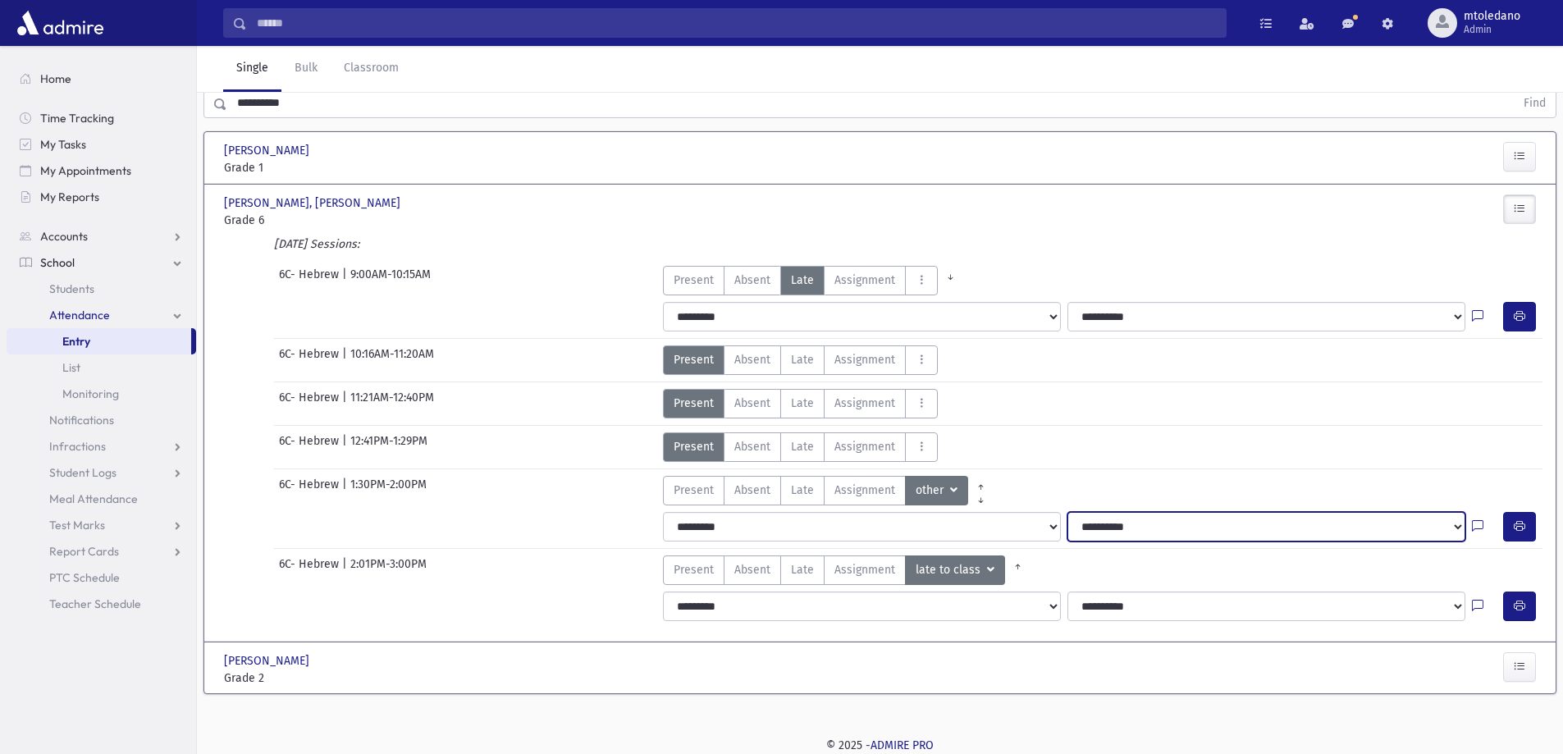
click at [1123, 542] on select "**********" at bounding box center [1267, 527] width 398 height 30
click at [1068, 542] on select "**********" at bounding box center [1267, 527] width 398 height 30
click at [1524, 533] on icon "button" at bounding box center [1519, 526] width 11 height 14
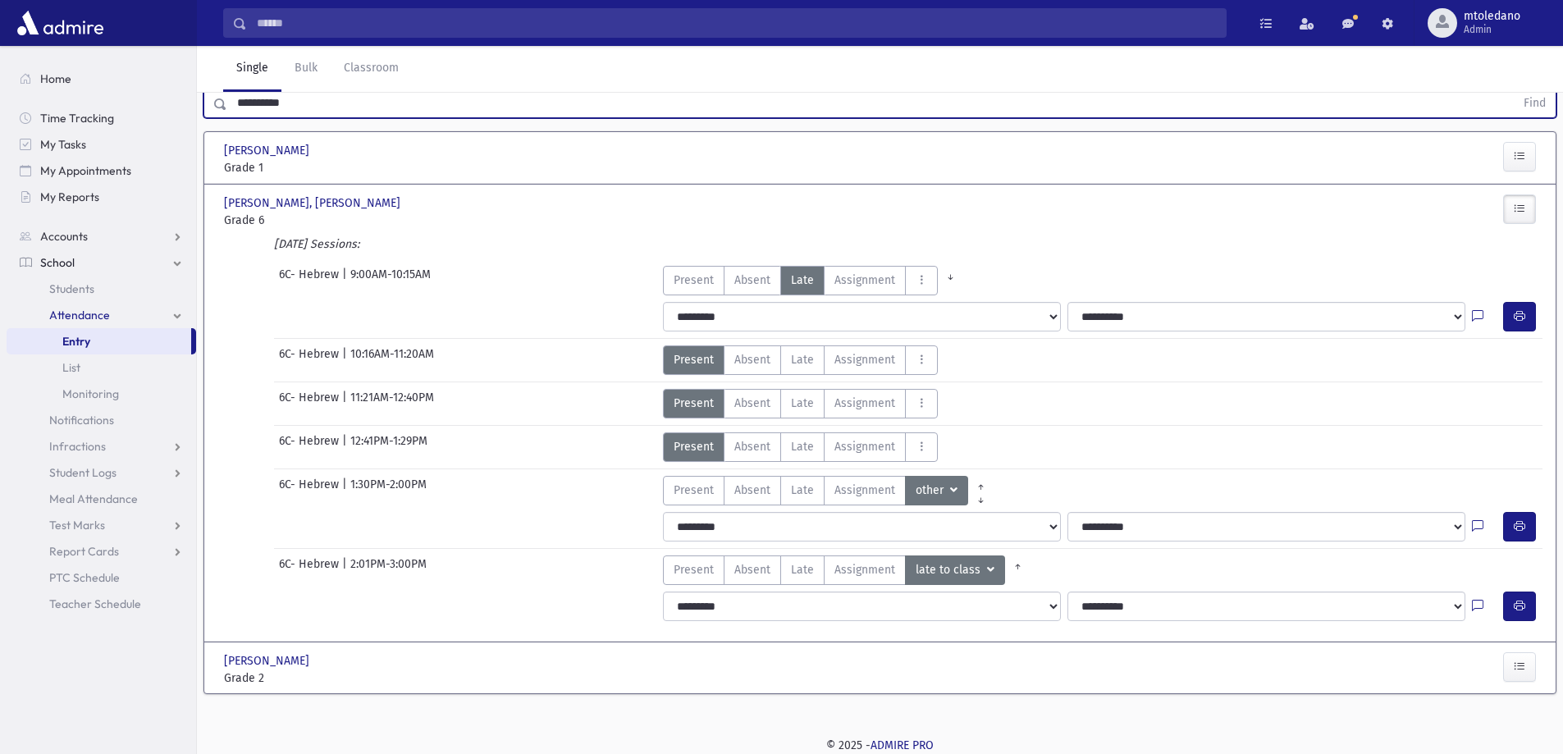
drag, startPoint x: 300, startPoint y: 156, endPoint x: 208, endPoint y: 153, distance: 92.0
click at [208, 118] on div "**********" at bounding box center [880, 104] width 1353 height 30
